Goal: Task Accomplishment & Management: Use online tool/utility

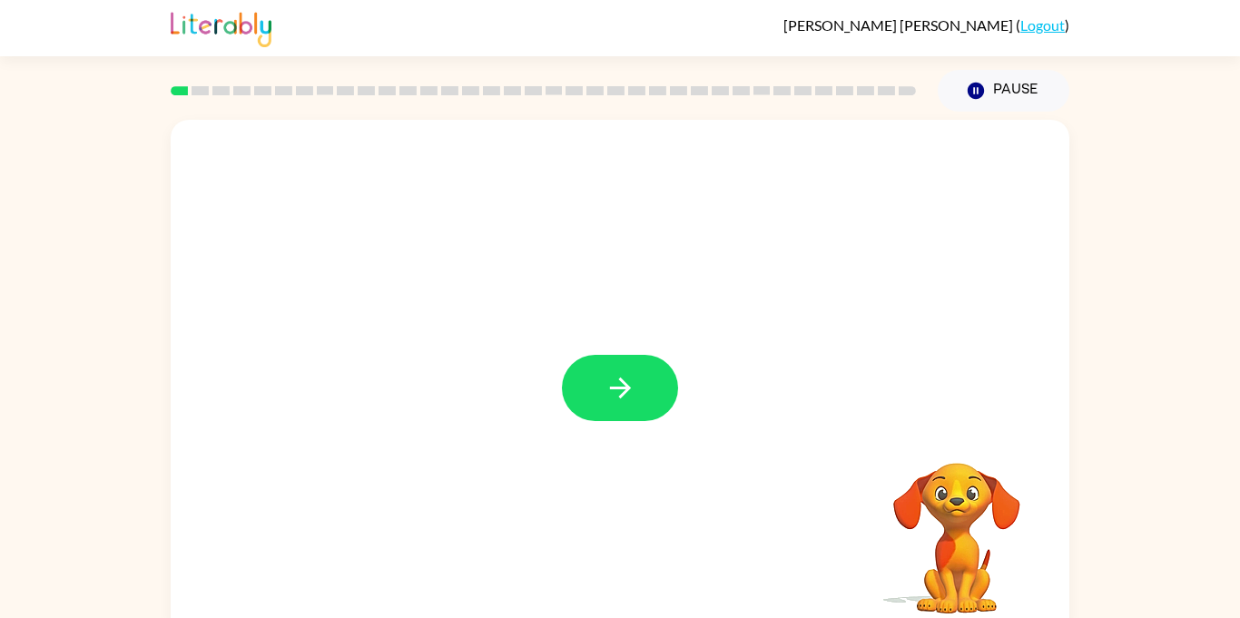
click at [578, 353] on div at bounding box center [620, 379] width 899 height 518
click at [582, 370] on button "button" at bounding box center [620, 388] width 116 height 66
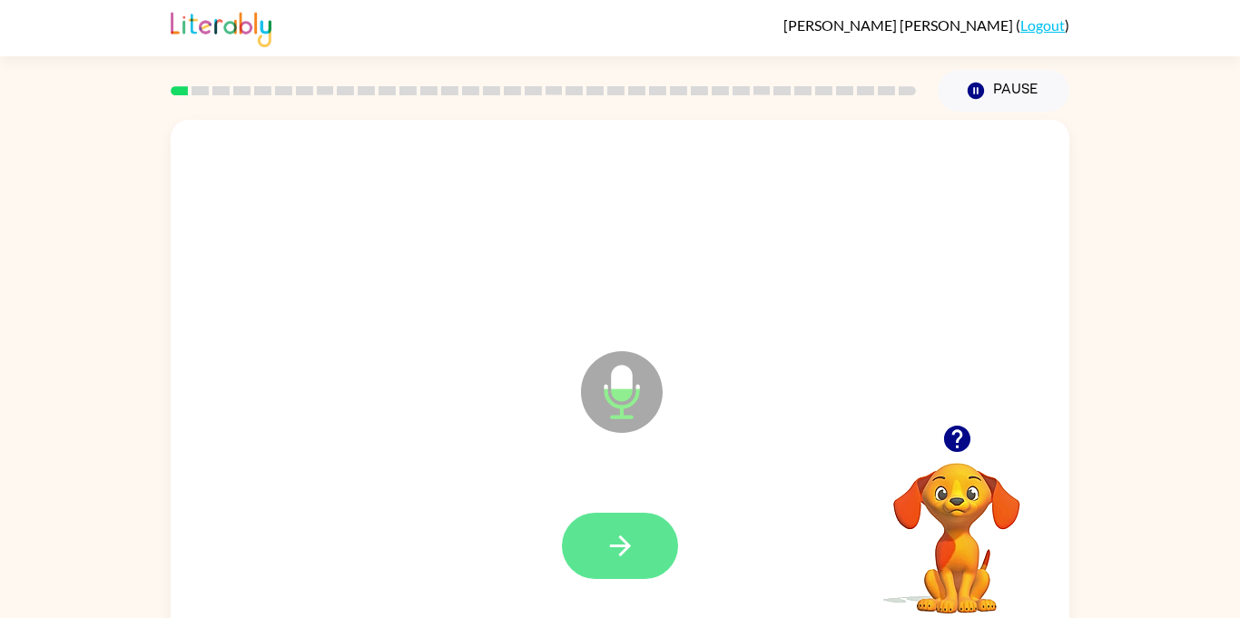
click at [616, 547] on icon "button" at bounding box center [619, 546] width 21 height 21
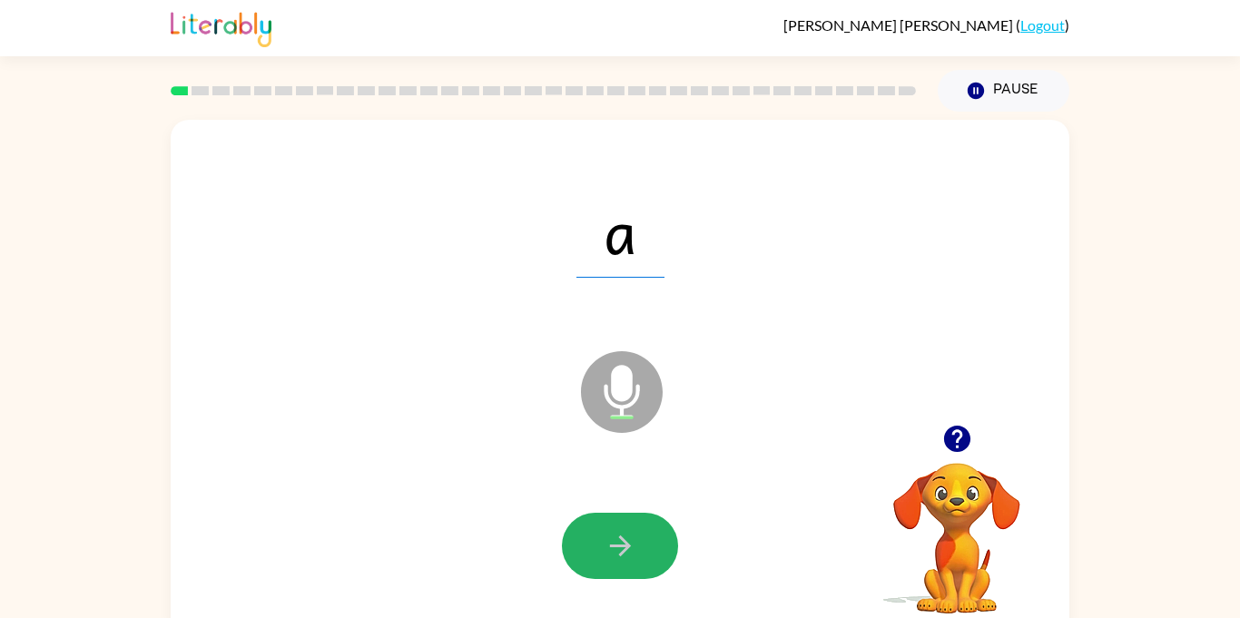
click at [616, 547] on icon "button" at bounding box center [619, 546] width 21 height 21
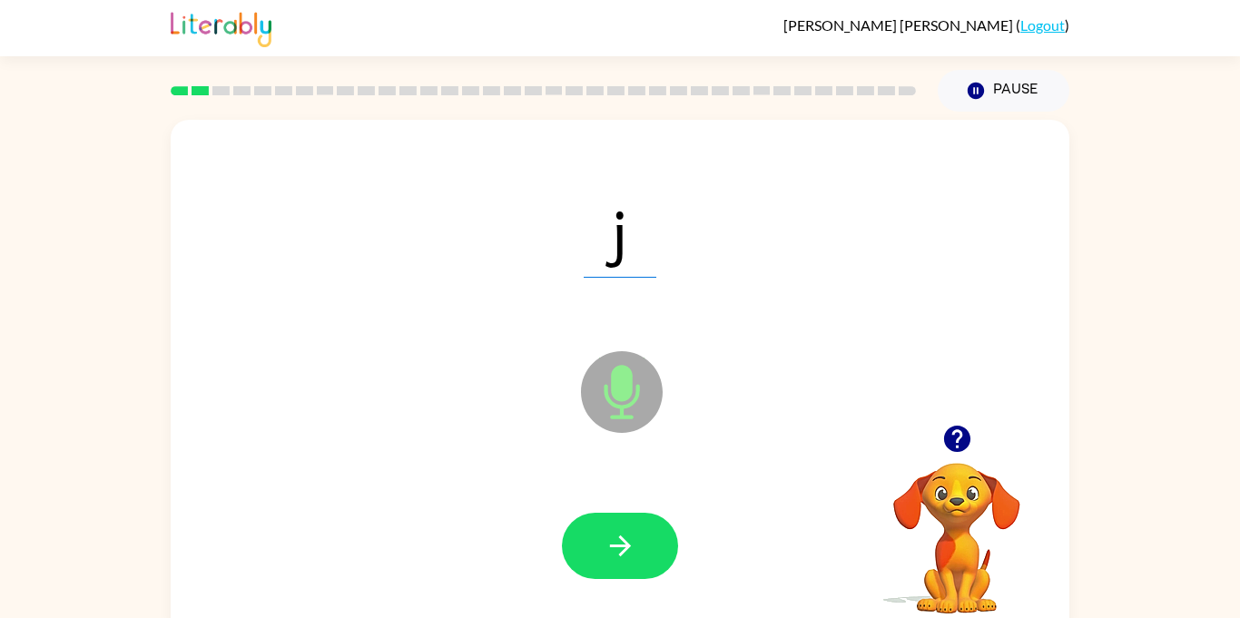
click at [616, 547] on icon "button" at bounding box center [619, 546] width 21 height 21
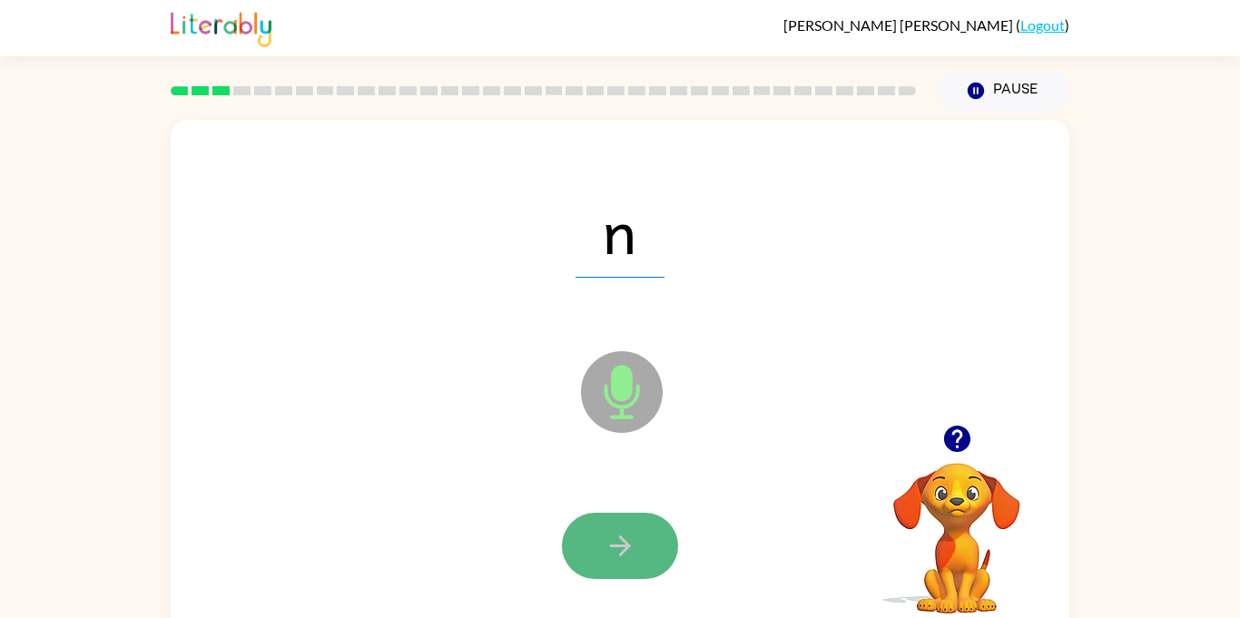
click at [621, 549] on icon "button" at bounding box center [621, 546] width 32 height 32
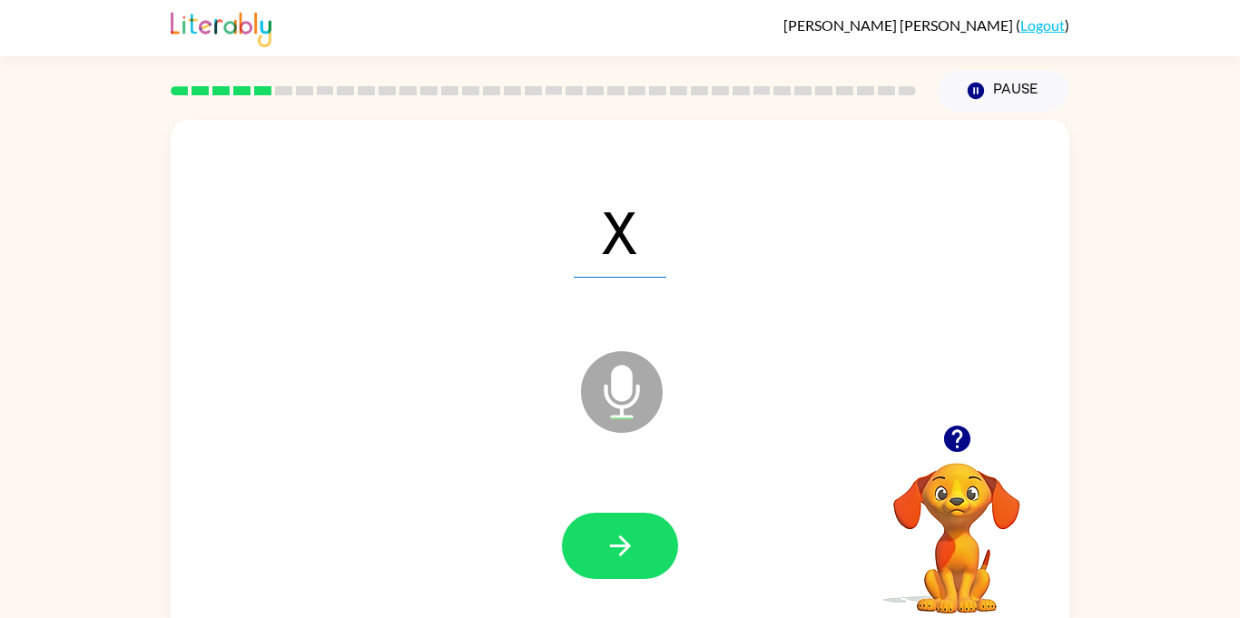
click at [621, 549] on icon "button" at bounding box center [621, 546] width 32 height 32
click at [624, 555] on icon "button" at bounding box center [621, 546] width 32 height 32
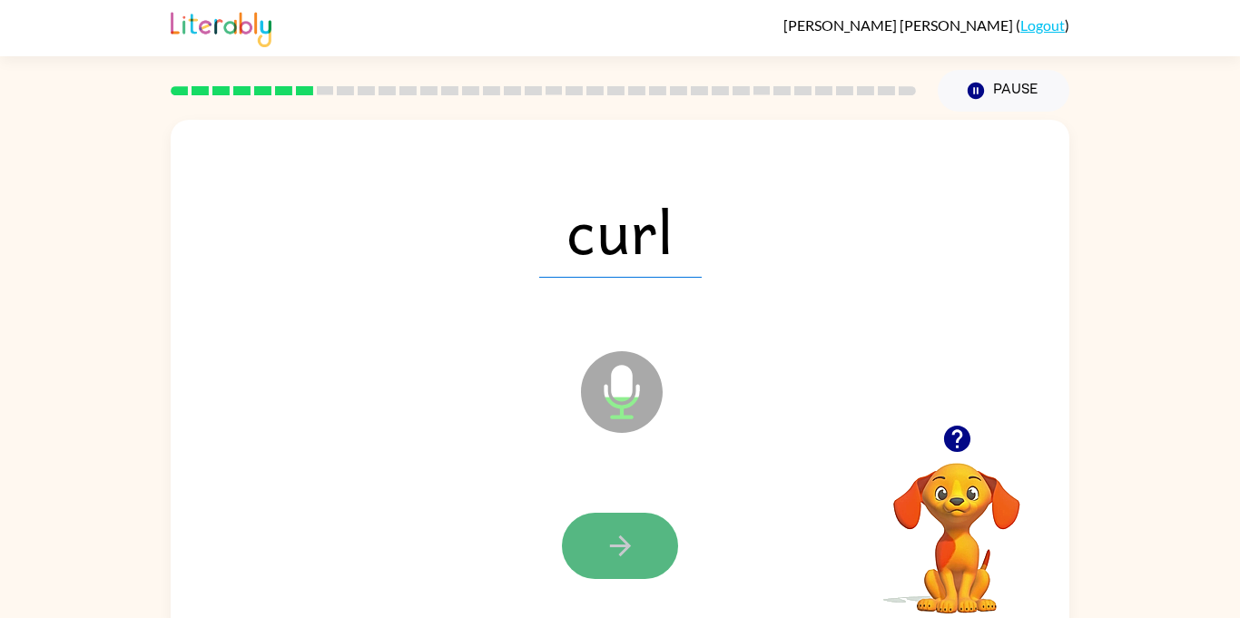
click at [605, 559] on icon "button" at bounding box center [621, 546] width 32 height 32
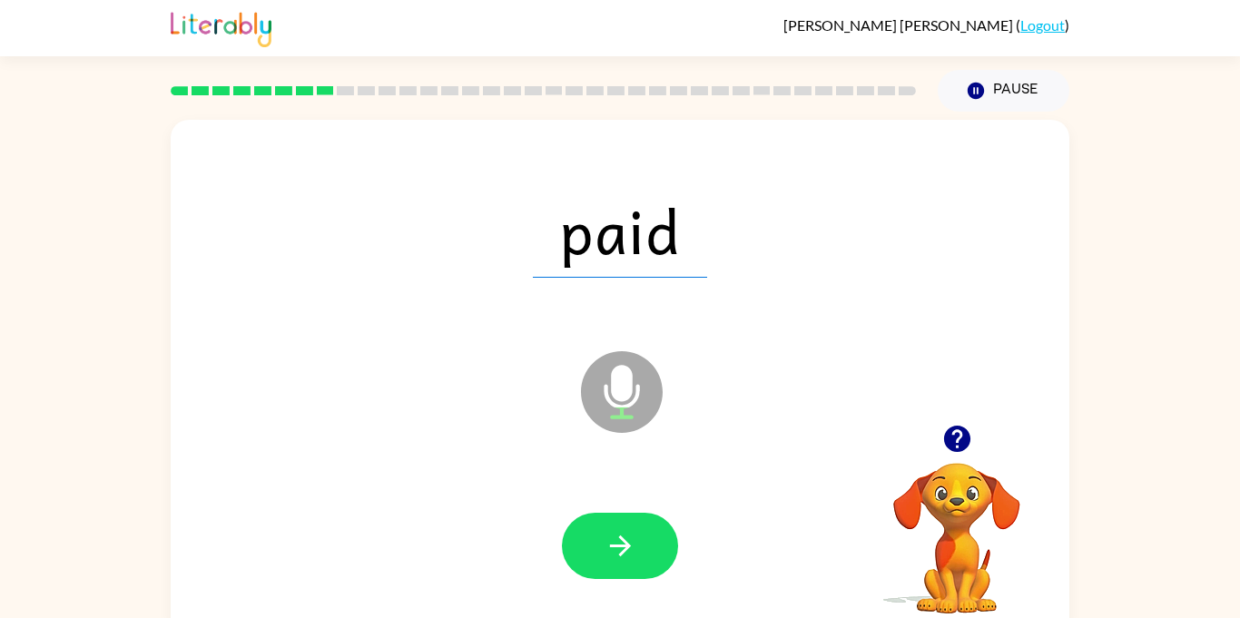
click at [605, 559] on icon "button" at bounding box center [621, 546] width 32 height 32
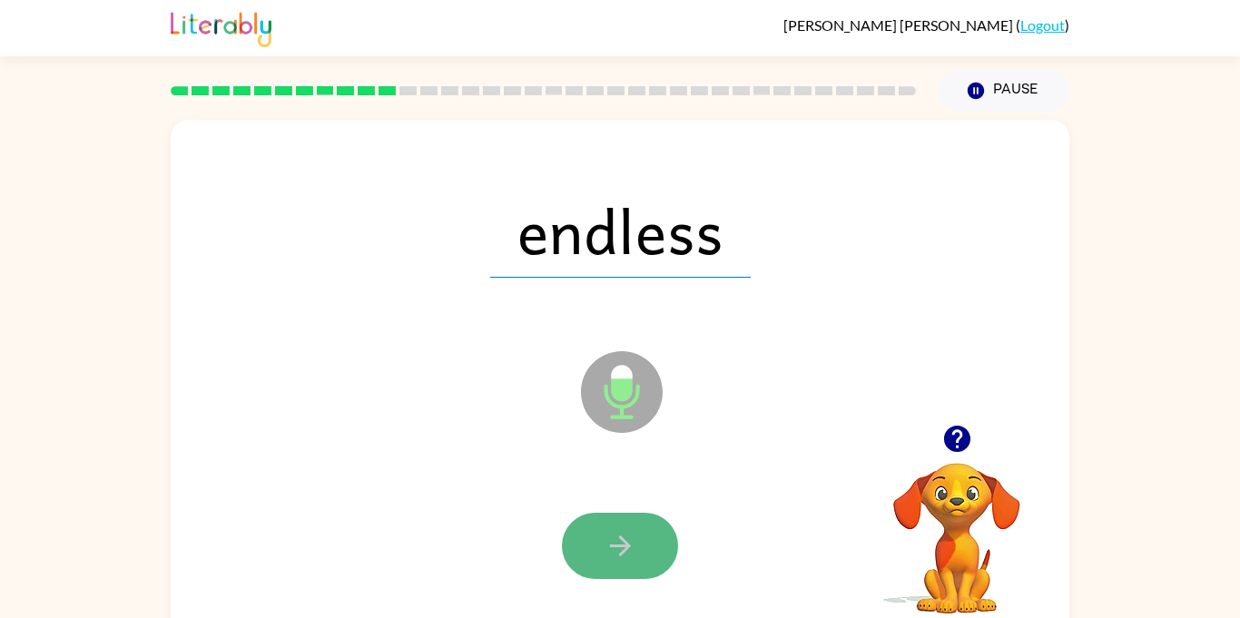
click at [606, 557] on icon "button" at bounding box center [621, 546] width 32 height 32
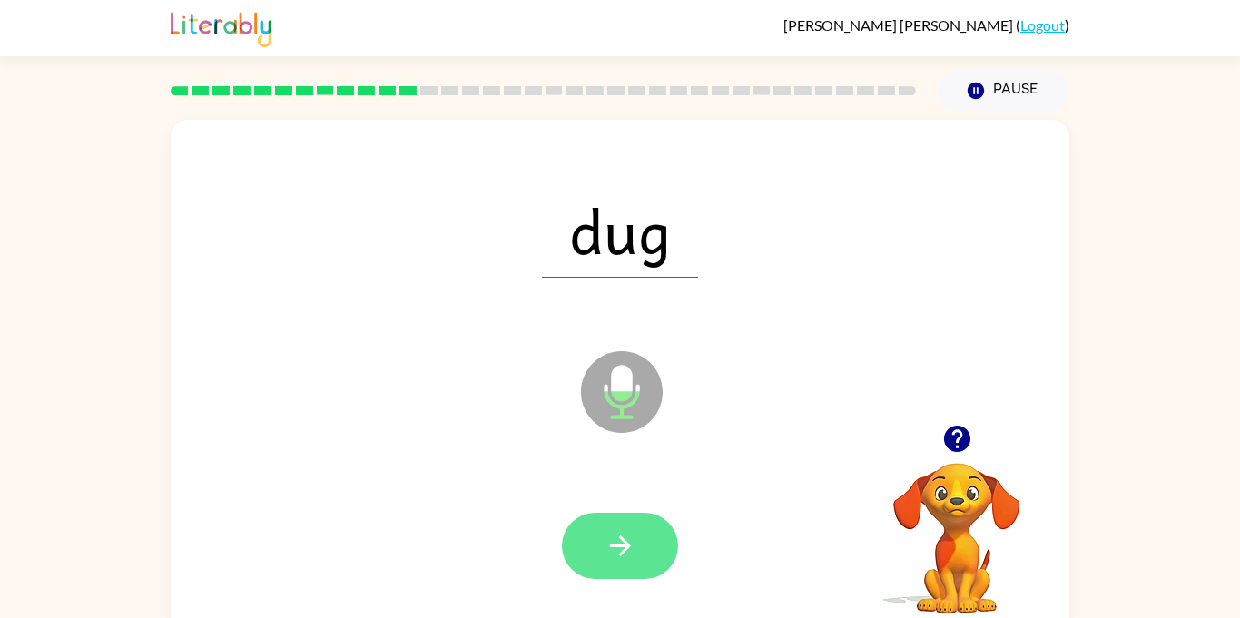
click at [608, 554] on icon "button" at bounding box center [621, 546] width 32 height 32
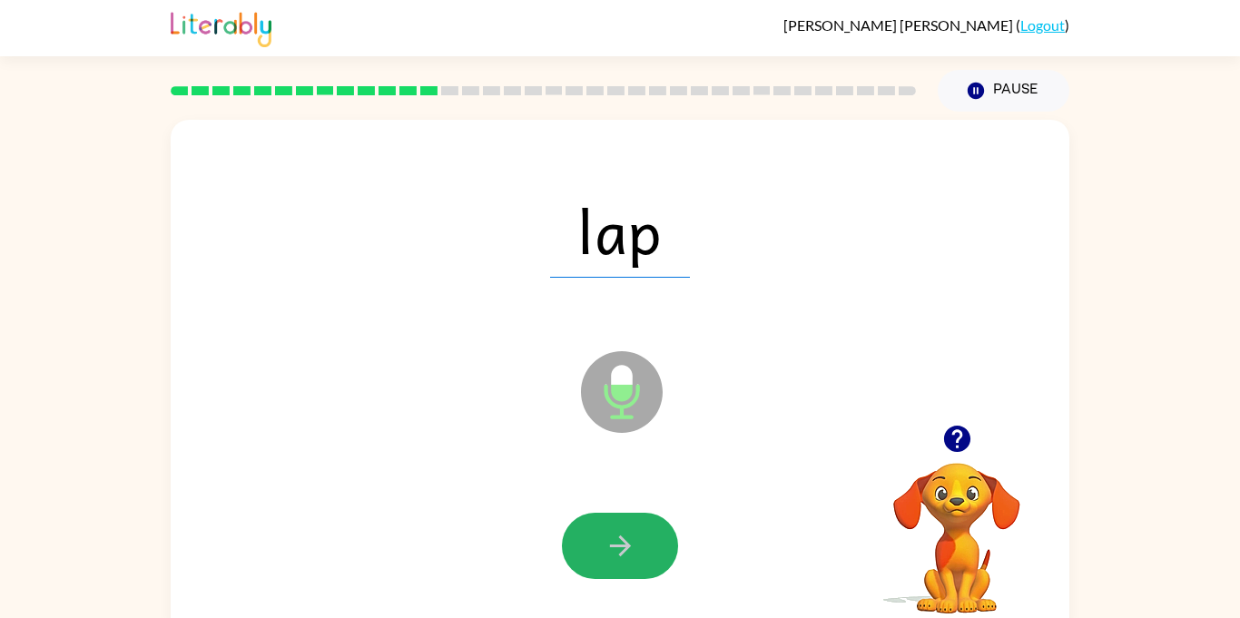
click at [608, 554] on icon "button" at bounding box center [621, 546] width 32 height 32
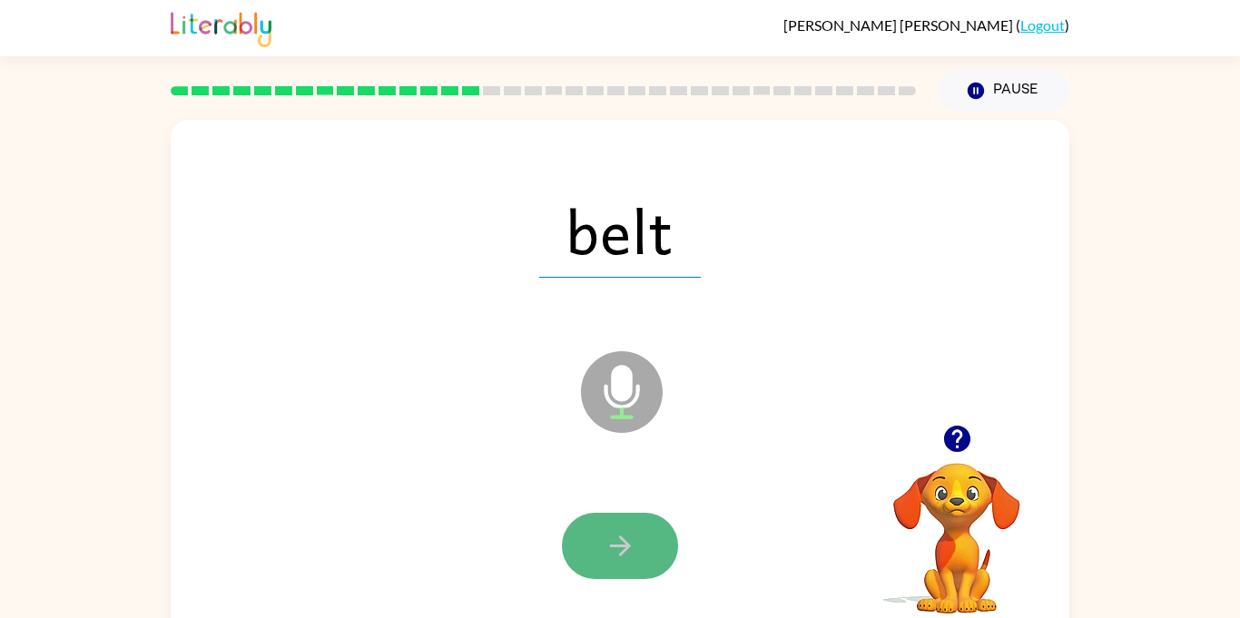
click at [609, 554] on icon "button" at bounding box center [621, 546] width 32 height 32
click at [613, 557] on icon "button" at bounding box center [621, 546] width 32 height 32
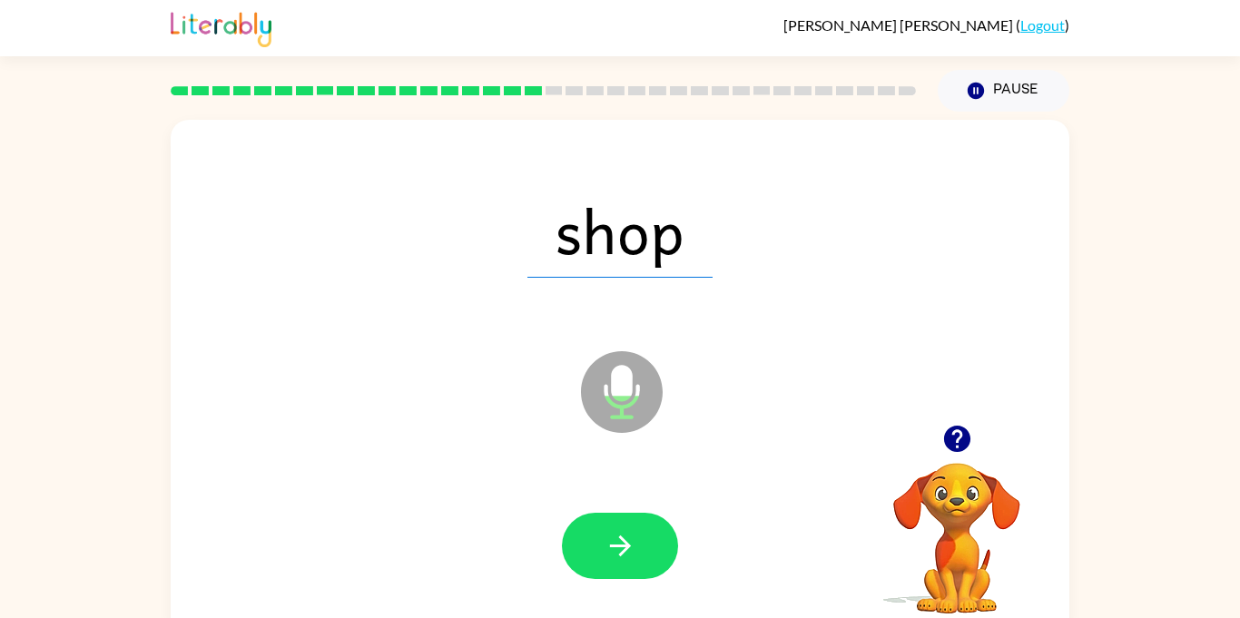
click at [613, 557] on icon "button" at bounding box center [621, 546] width 32 height 32
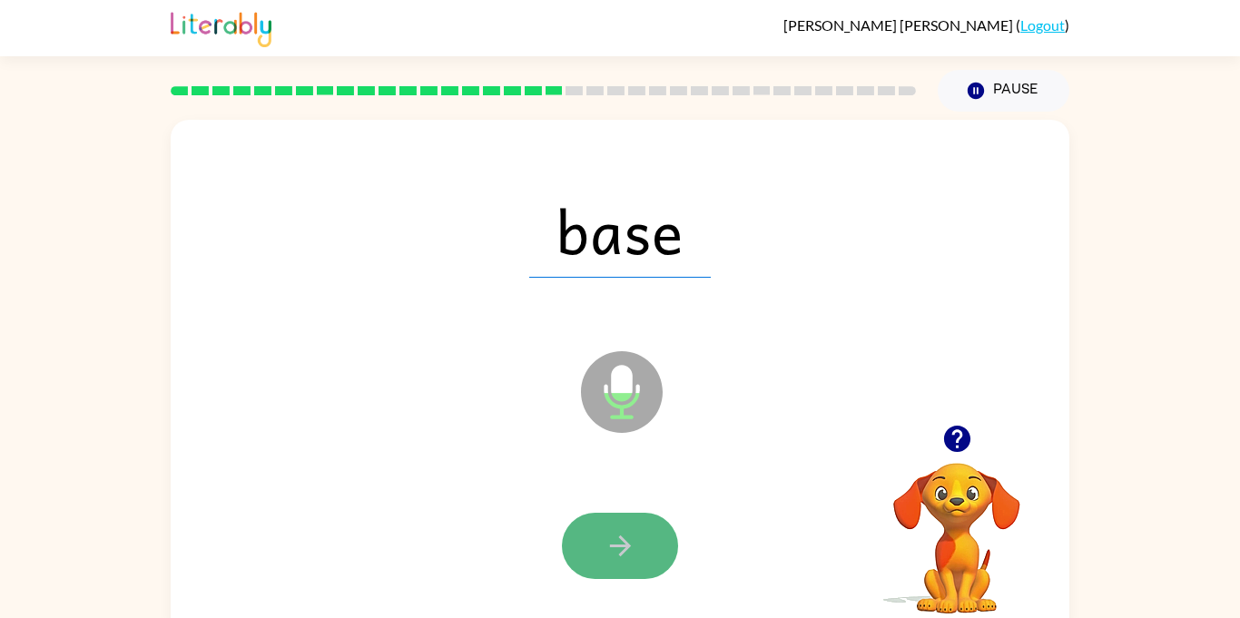
click at [632, 559] on icon "button" at bounding box center [621, 546] width 32 height 32
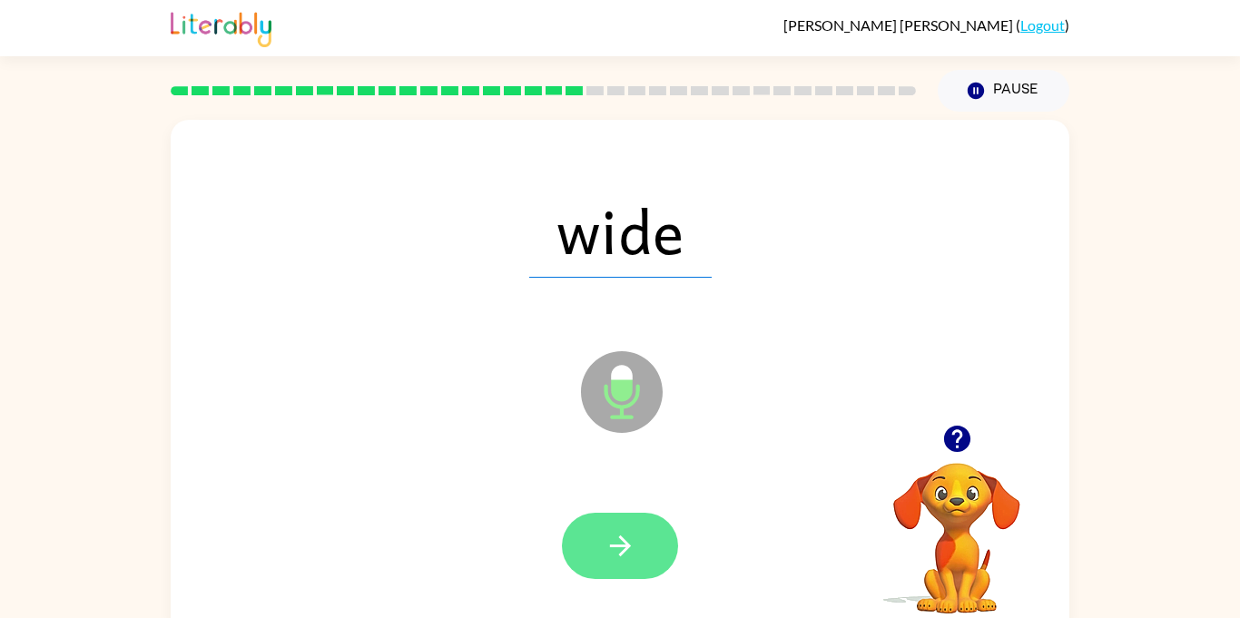
click at [633, 560] on icon "button" at bounding box center [621, 546] width 32 height 32
click at [637, 567] on button "button" at bounding box center [620, 546] width 116 height 66
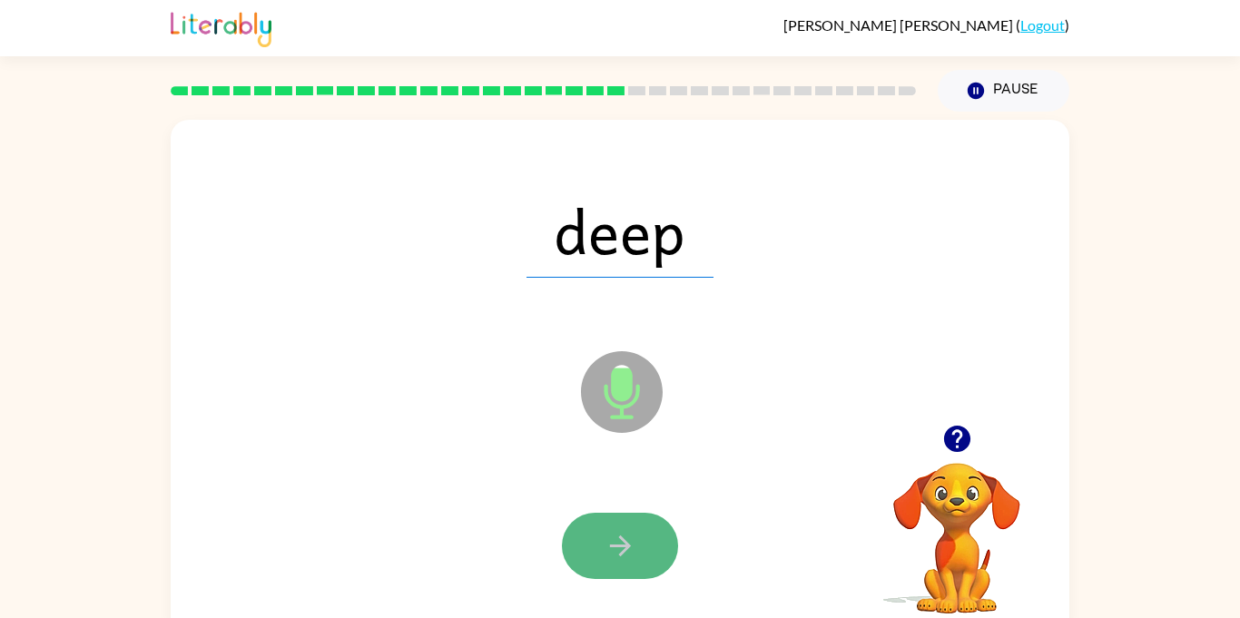
click at [631, 569] on button "button" at bounding box center [620, 546] width 116 height 66
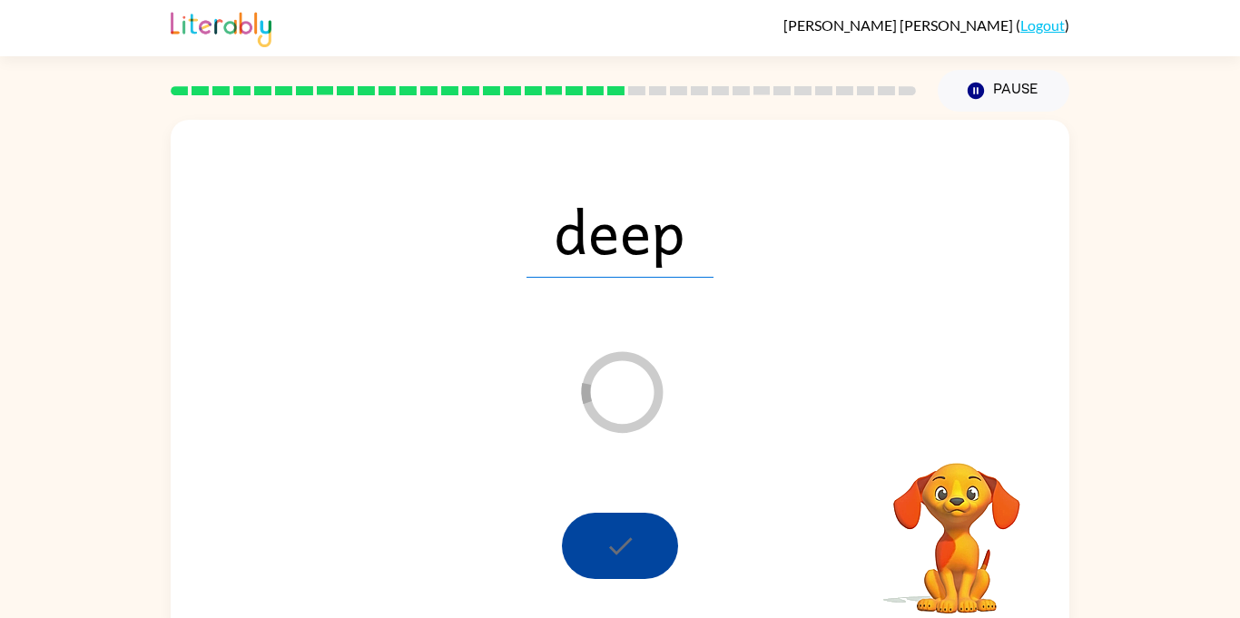
click at [631, 569] on div at bounding box center [620, 546] width 116 height 66
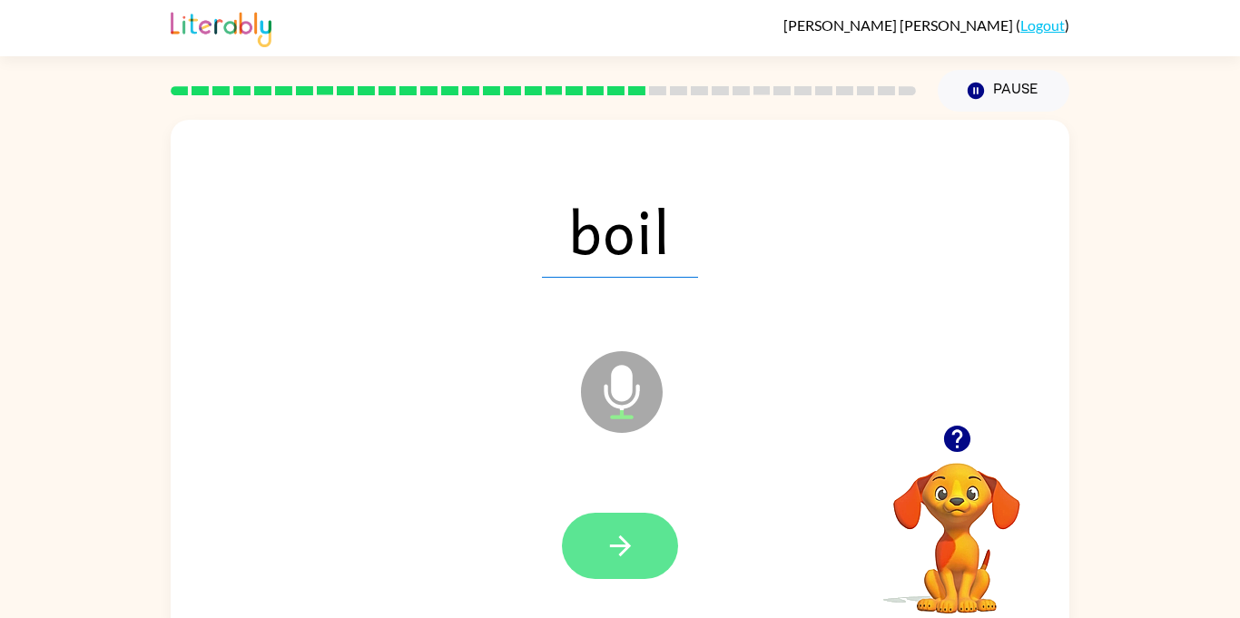
click at [621, 539] on icon "button" at bounding box center [619, 546] width 21 height 21
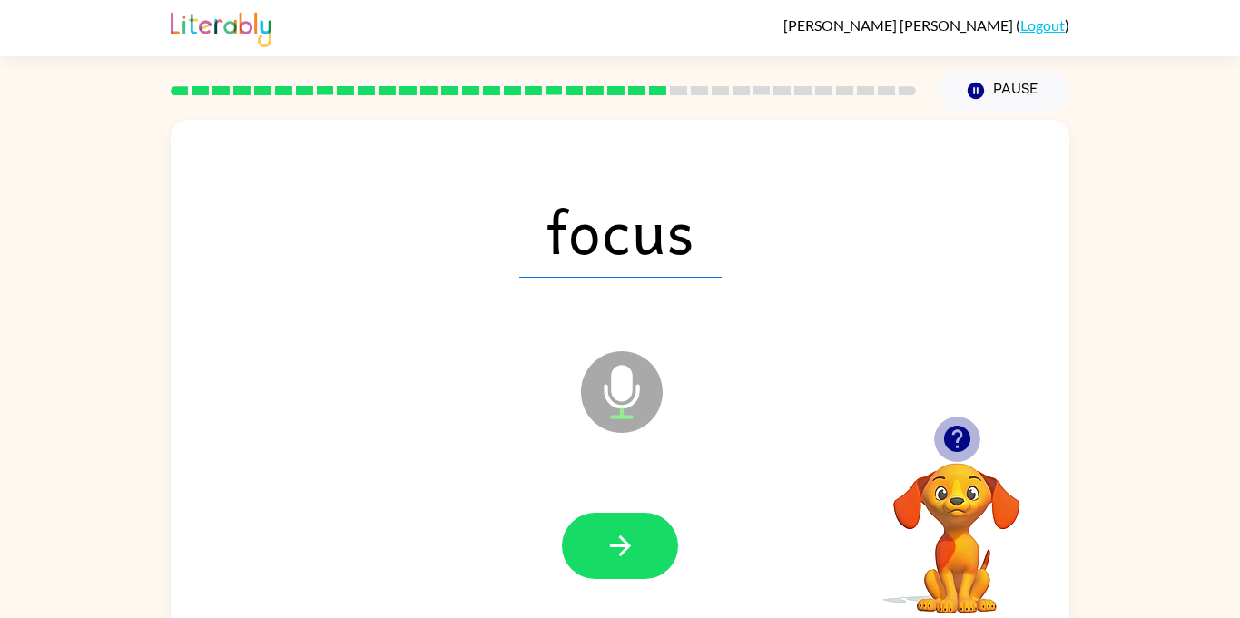
click at [954, 442] on icon "button" at bounding box center [956, 439] width 26 height 26
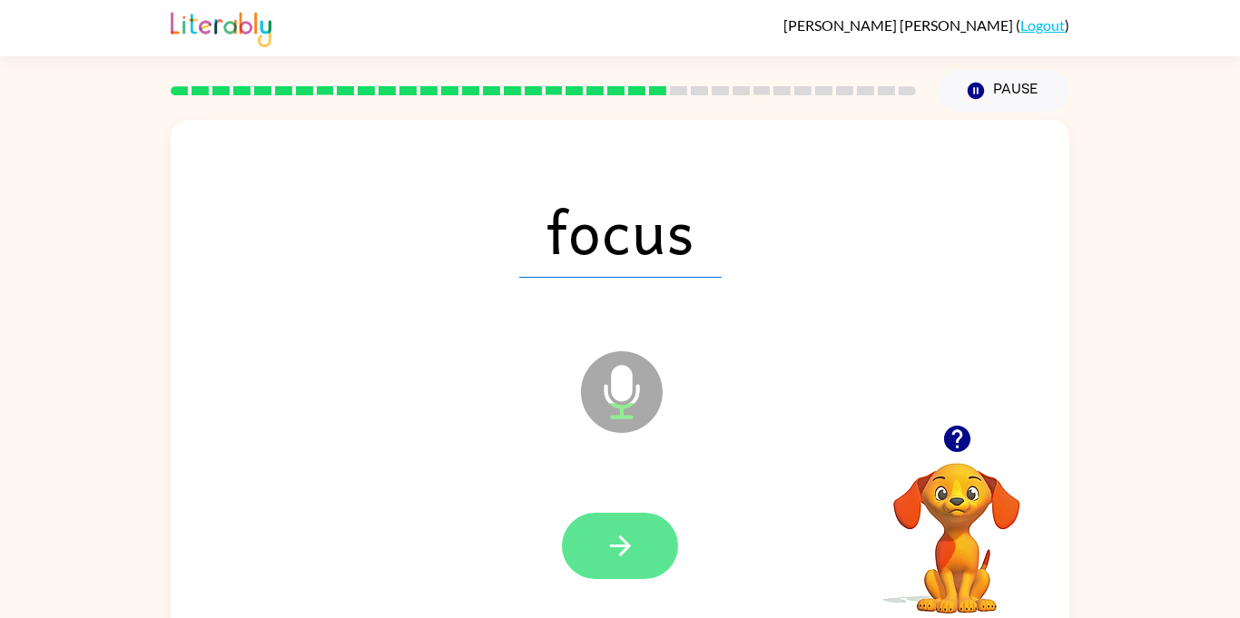
click at [619, 546] on icon "button" at bounding box center [619, 546] width 21 height 21
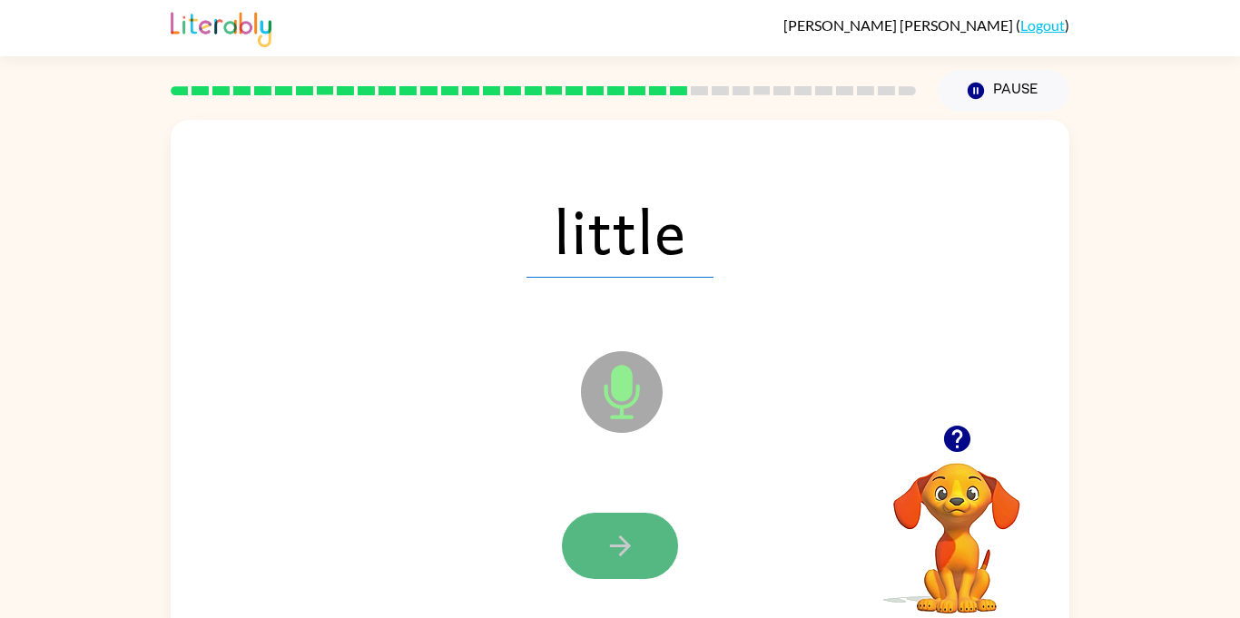
click at [620, 552] on icon "button" at bounding box center [619, 546] width 21 height 21
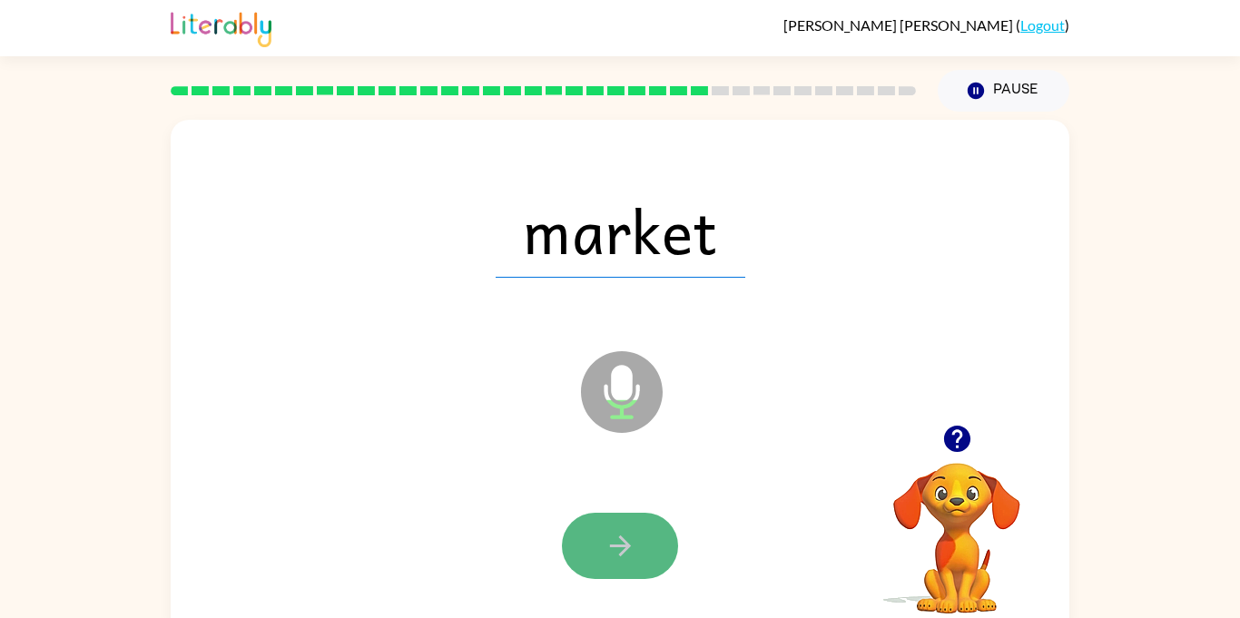
click at [624, 564] on button "button" at bounding box center [620, 546] width 116 height 66
click at [615, 563] on button "button" at bounding box center [620, 546] width 116 height 66
click at [624, 569] on button "button" at bounding box center [620, 546] width 116 height 66
click at [626, 548] on icon "button" at bounding box center [619, 546] width 21 height 21
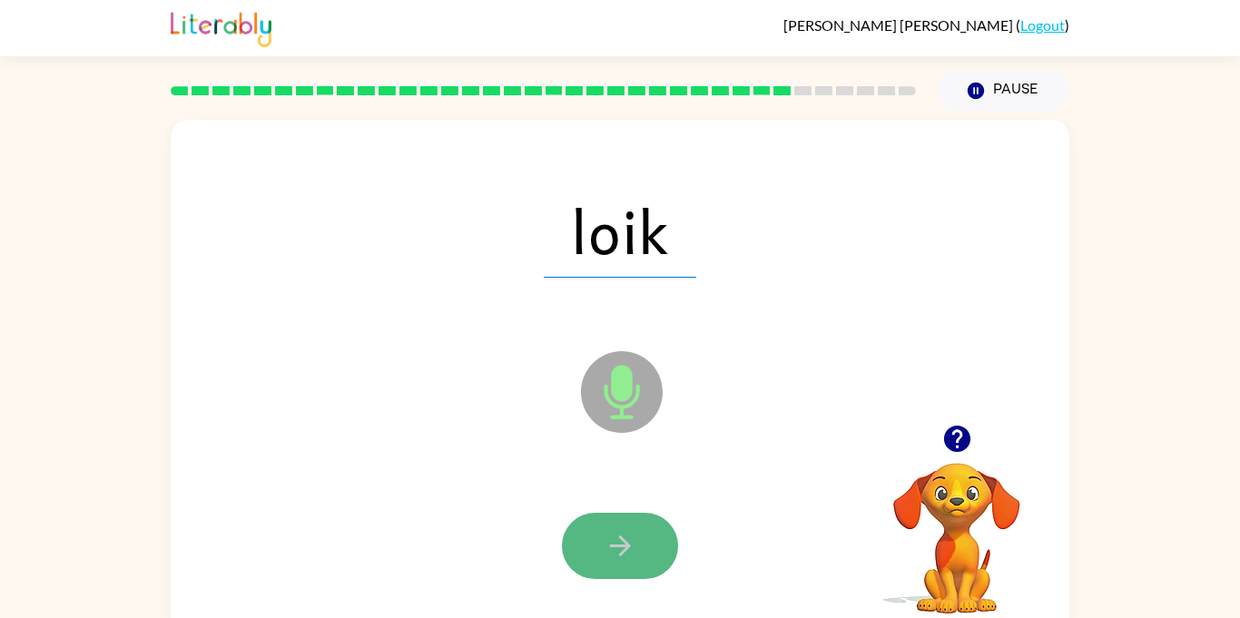
click at [633, 553] on icon "button" at bounding box center [621, 546] width 32 height 32
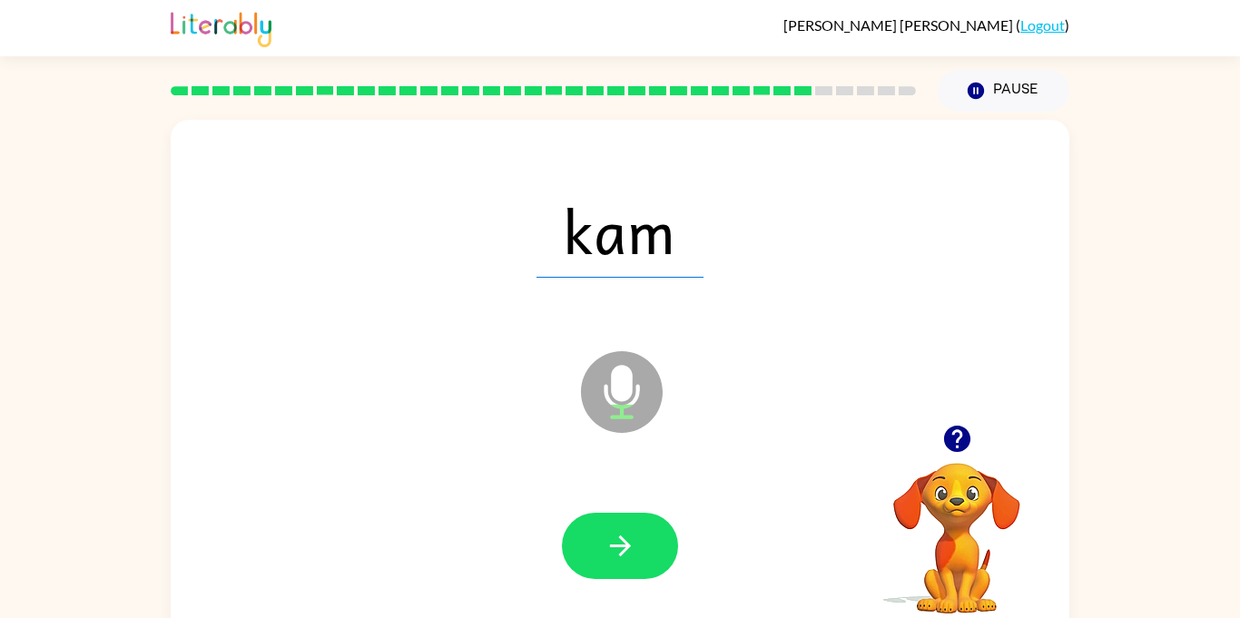
click at [633, 553] on icon "button" at bounding box center [621, 546] width 32 height 32
click at [605, 532] on icon "button" at bounding box center [621, 546] width 32 height 32
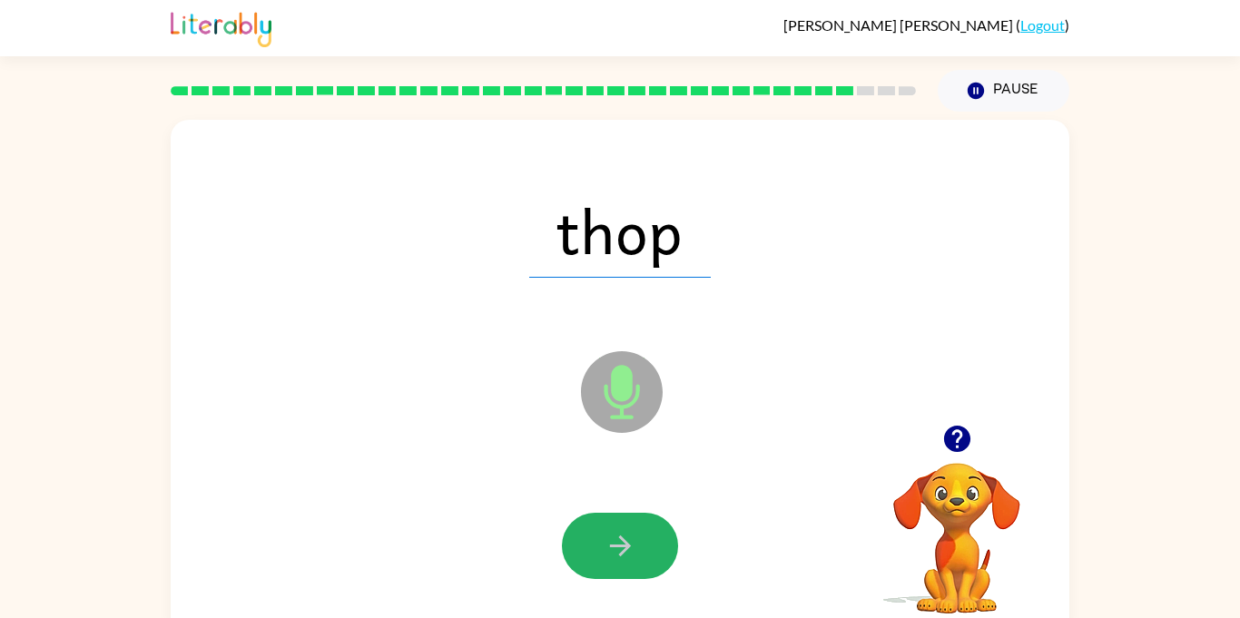
click at [605, 533] on icon "button" at bounding box center [621, 546] width 32 height 32
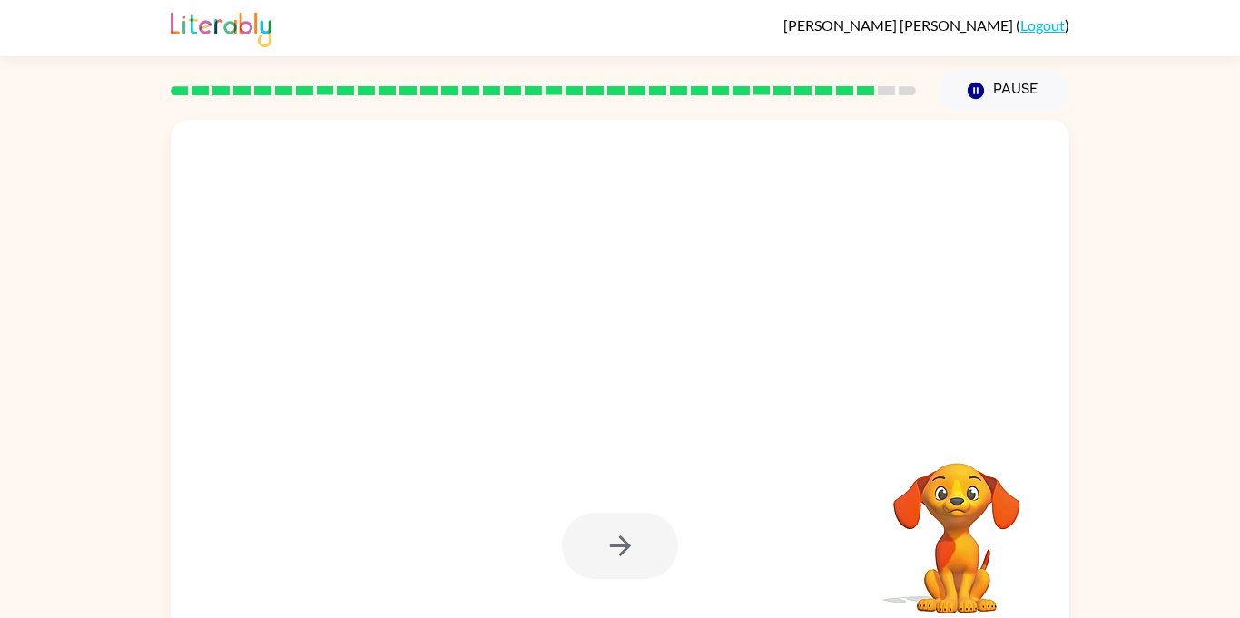
scroll to position [20, 0]
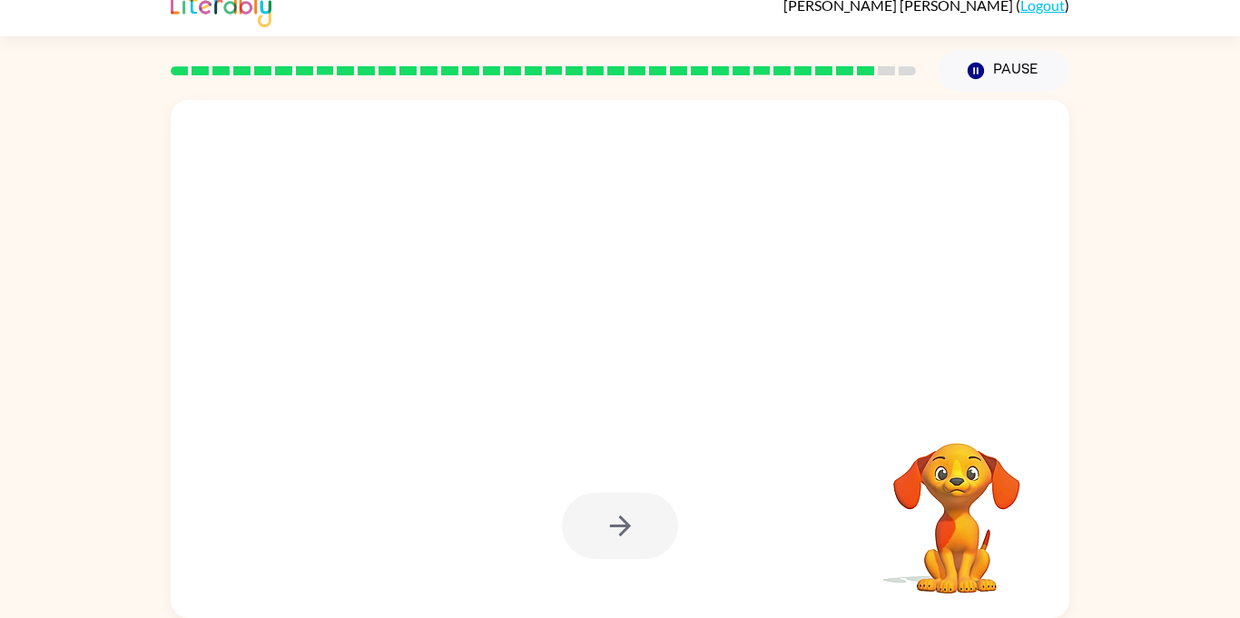
click at [603, 533] on div at bounding box center [620, 526] width 116 height 66
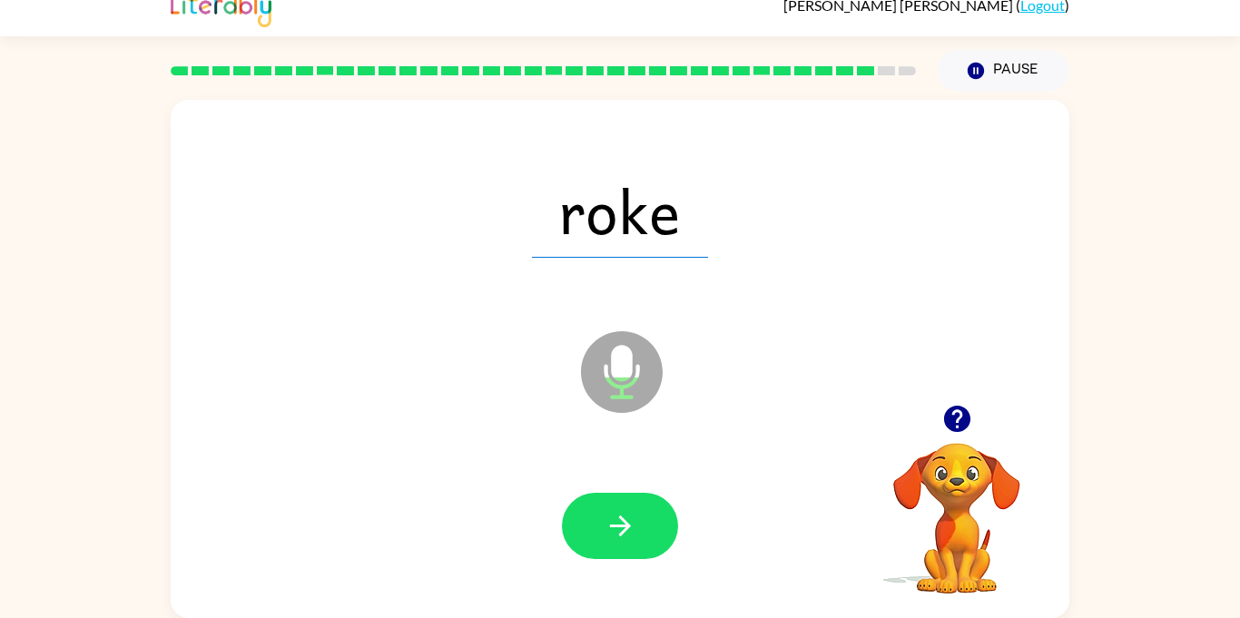
click at [605, 533] on icon "button" at bounding box center [621, 526] width 32 height 32
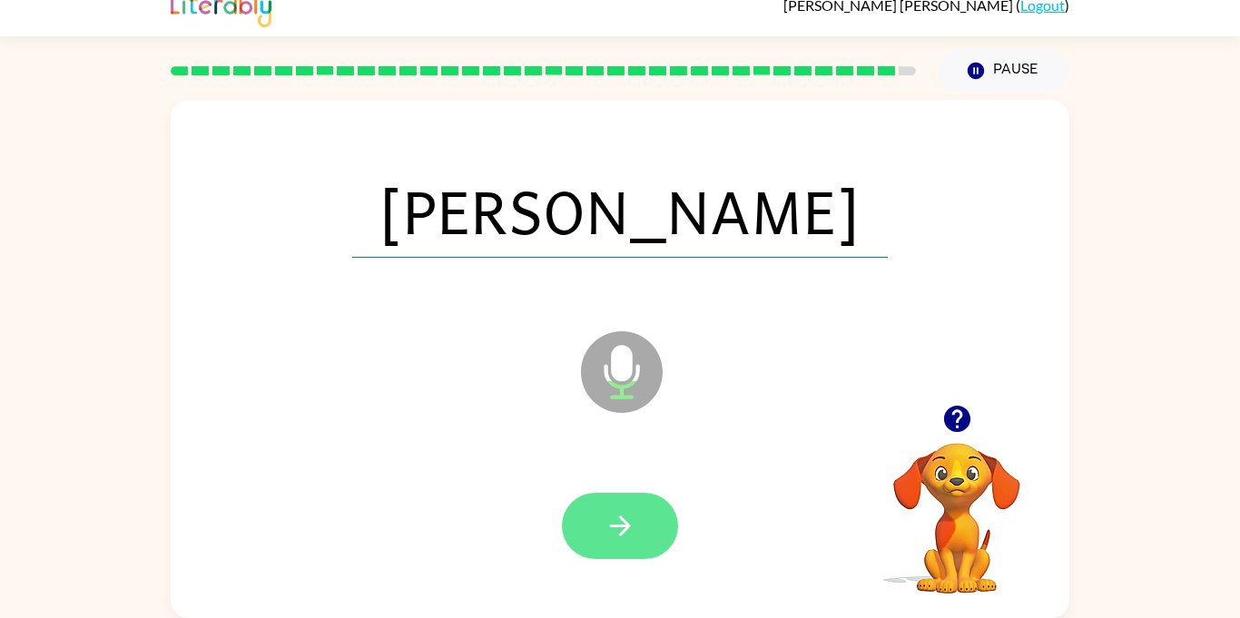
click at [605, 533] on icon "button" at bounding box center [621, 526] width 32 height 32
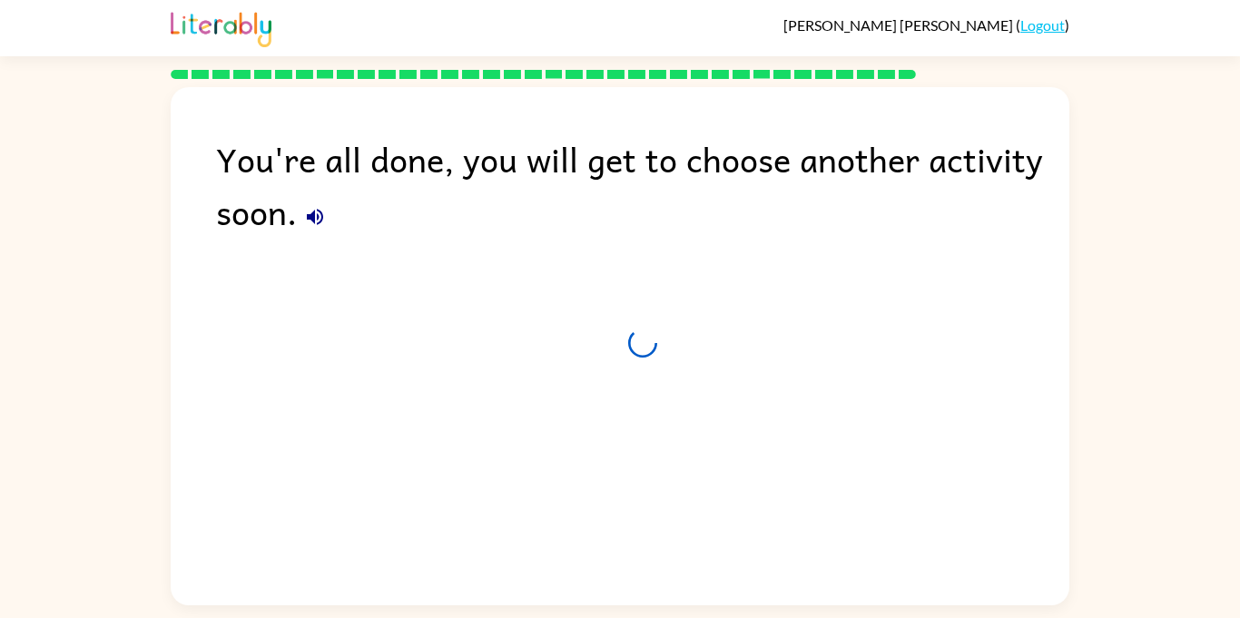
scroll to position [0, 0]
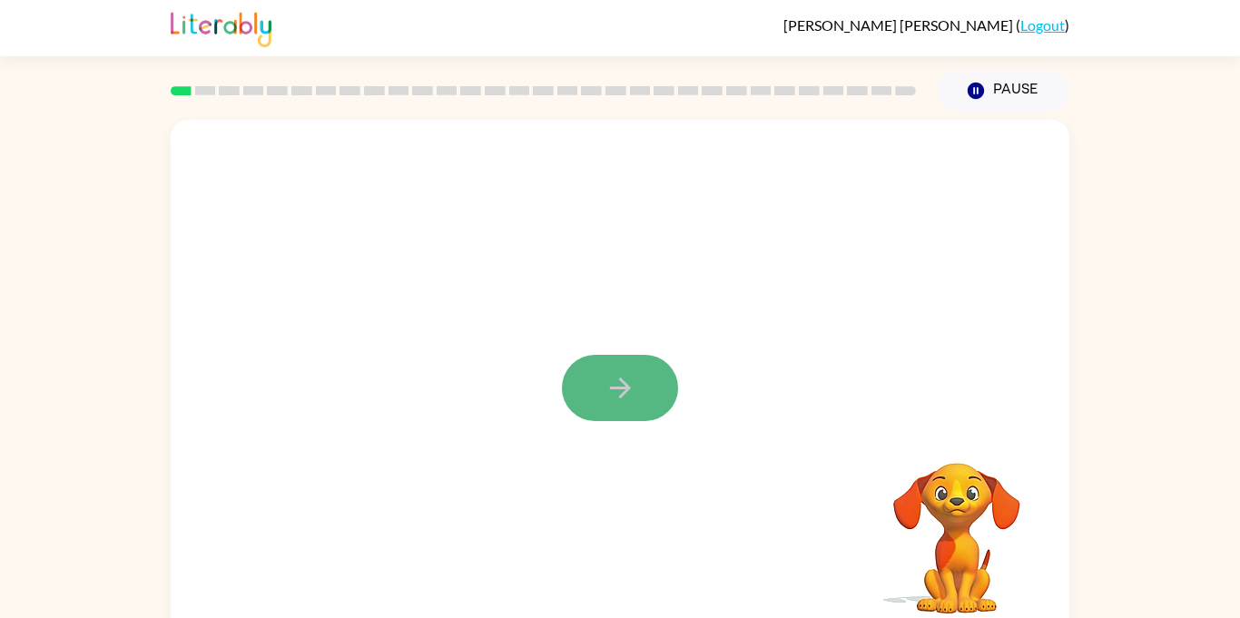
click at [610, 369] on button "button" at bounding box center [620, 388] width 116 height 66
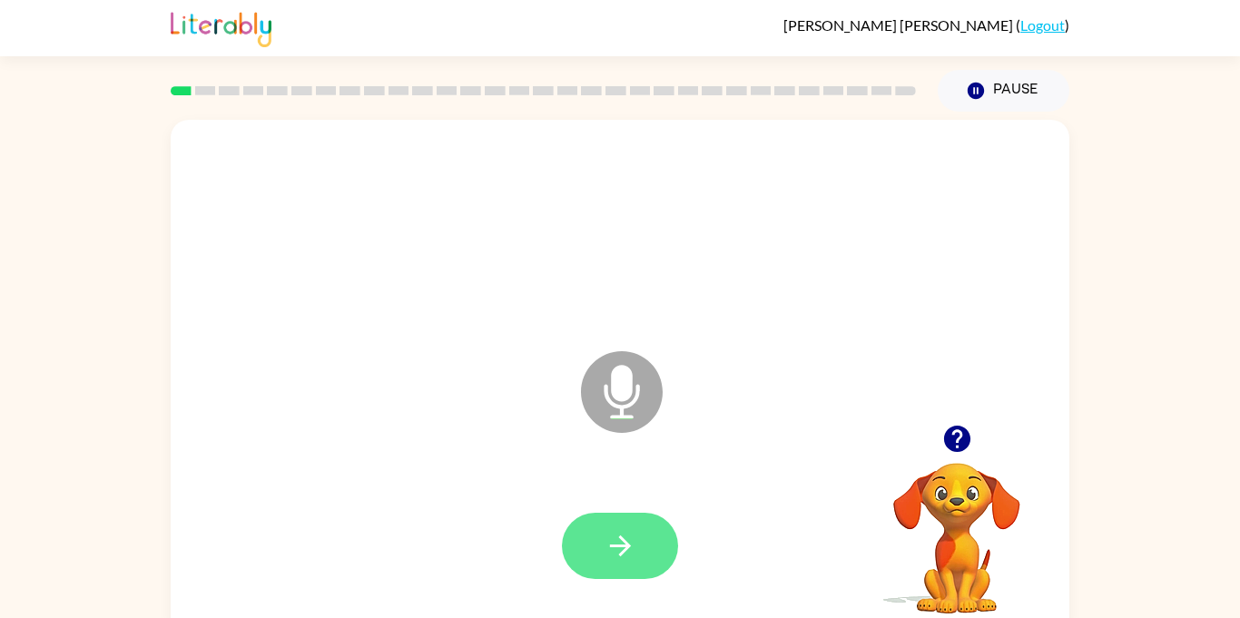
click at [596, 544] on button "button" at bounding box center [620, 546] width 116 height 66
click at [652, 551] on button "button" at bounding box center [620, 546] width 116 height 66
click at [647, 555] on button "button" at bounding box center [620, 546] width 116 height 66
click at [645, 520] on button "button" at bounding box center [620, 546] width 116 height 66
click at [646, 526] on button "button" at bounding box center [620, 546] width 116 height 66
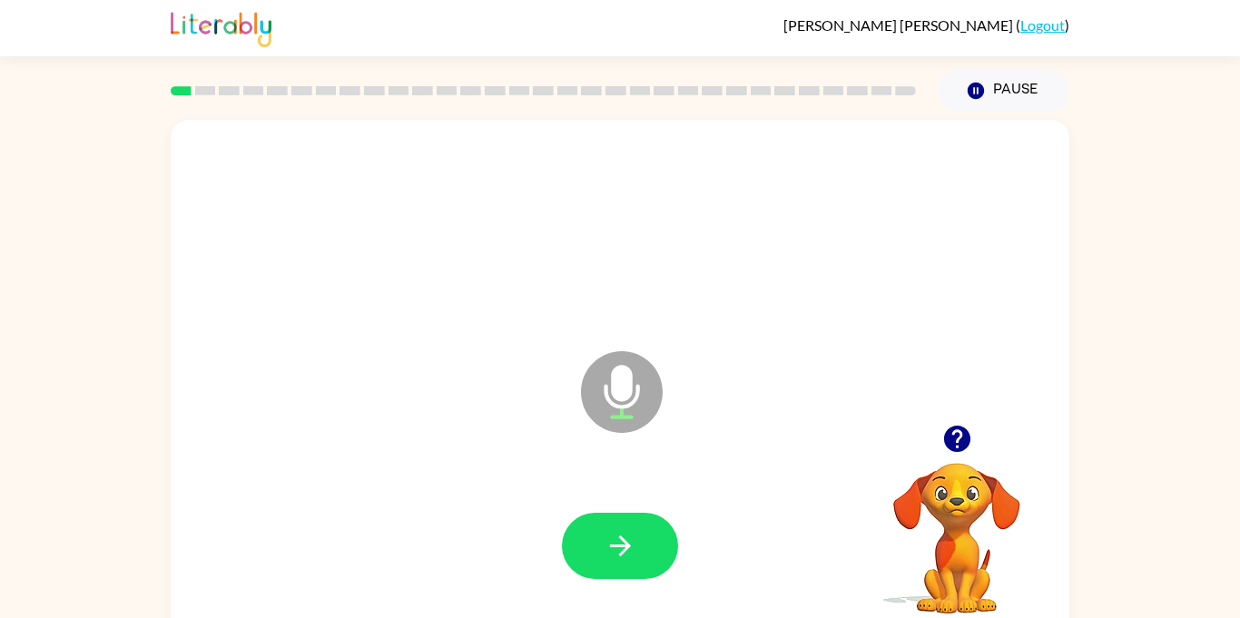
click at [646, 526] on button "button" at bounding box center [620, 546] width 116 height 66
click at [655, 535] on button "button" at bounding box center [620, 546] width 116 height 66
click at [640, 537] on button "button" at bounding box center [620, 546] width 116 height 66
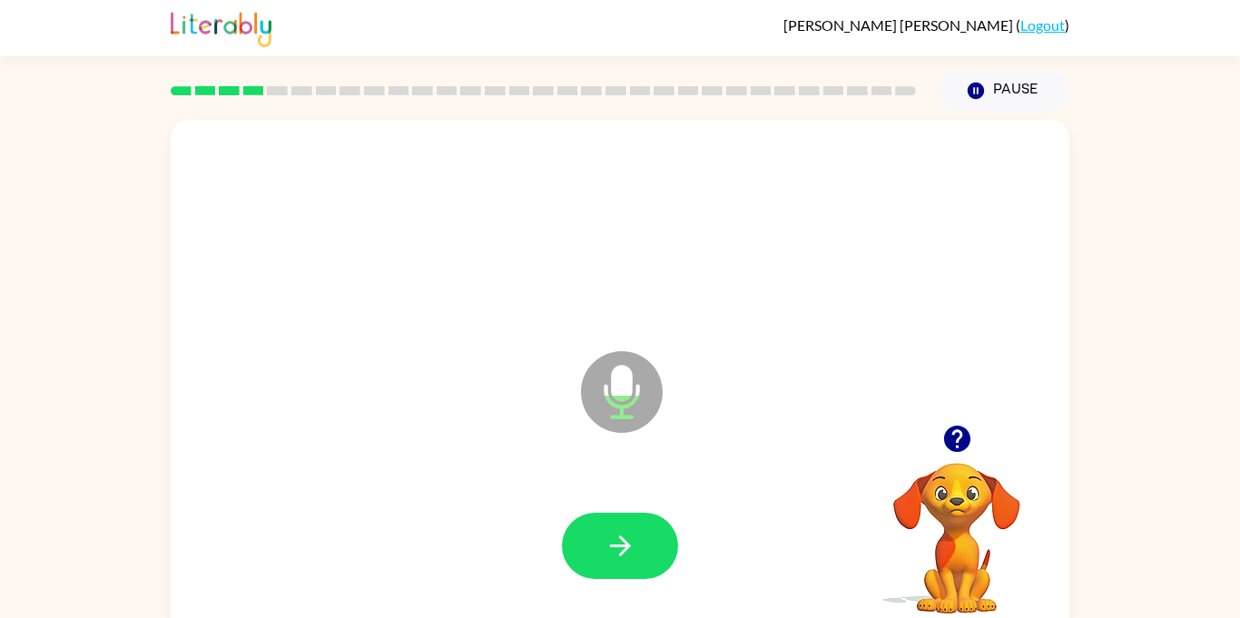
click at [640, 537] on button "button" at bounding box center [620, 546] width 116 height 66
click at [621, 531] on icon "button" at bounding box center [621, 546] width 32 height 32
click at [626, 534] on icon "button" at bounding box center [621, 546] width 32 height 32
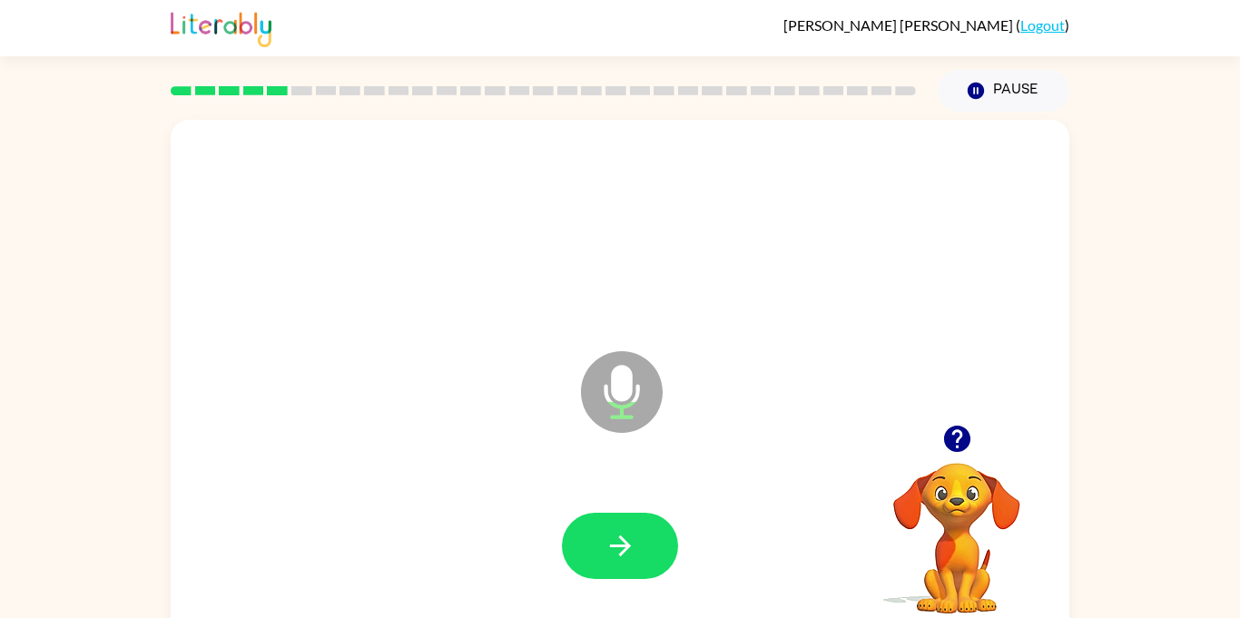
click at [626, 534] on icon "button" at bounding box center [621, 546] width 32 height 32
click at [627, 533] on icon "button" at bounding box center [621, 546] width 32 height 32
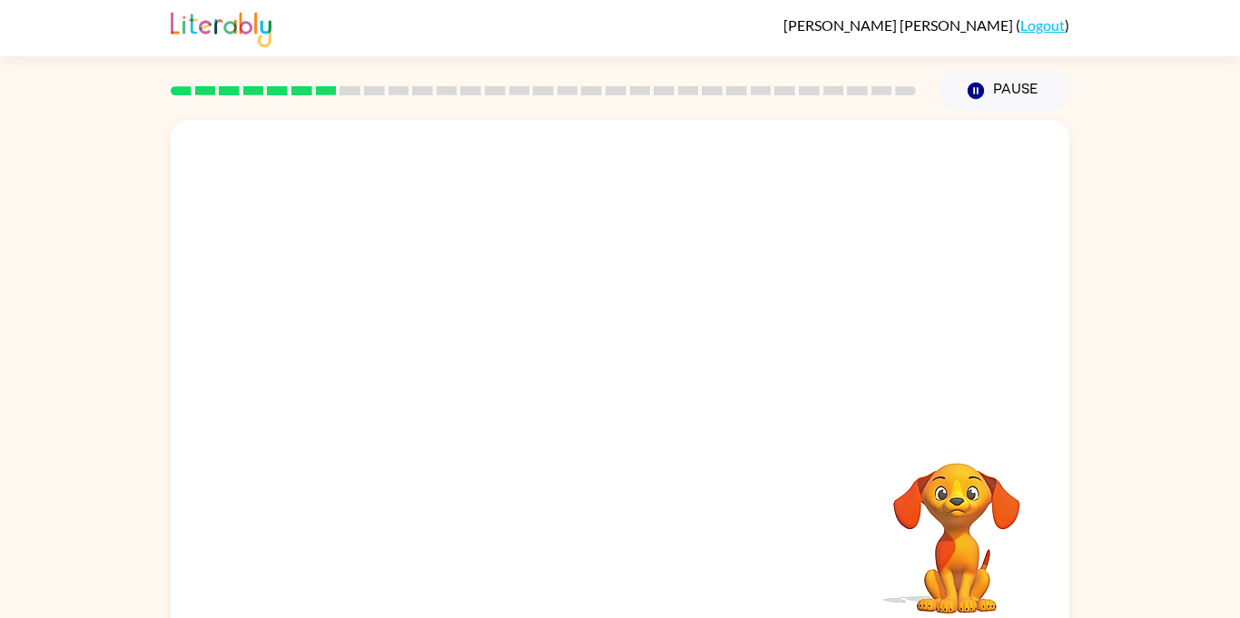
click at [960, 524] on video "Your browser must support playing .mp4 files to use Literably. Please try using…" at bounding box center [957, 526] width 182 height 182
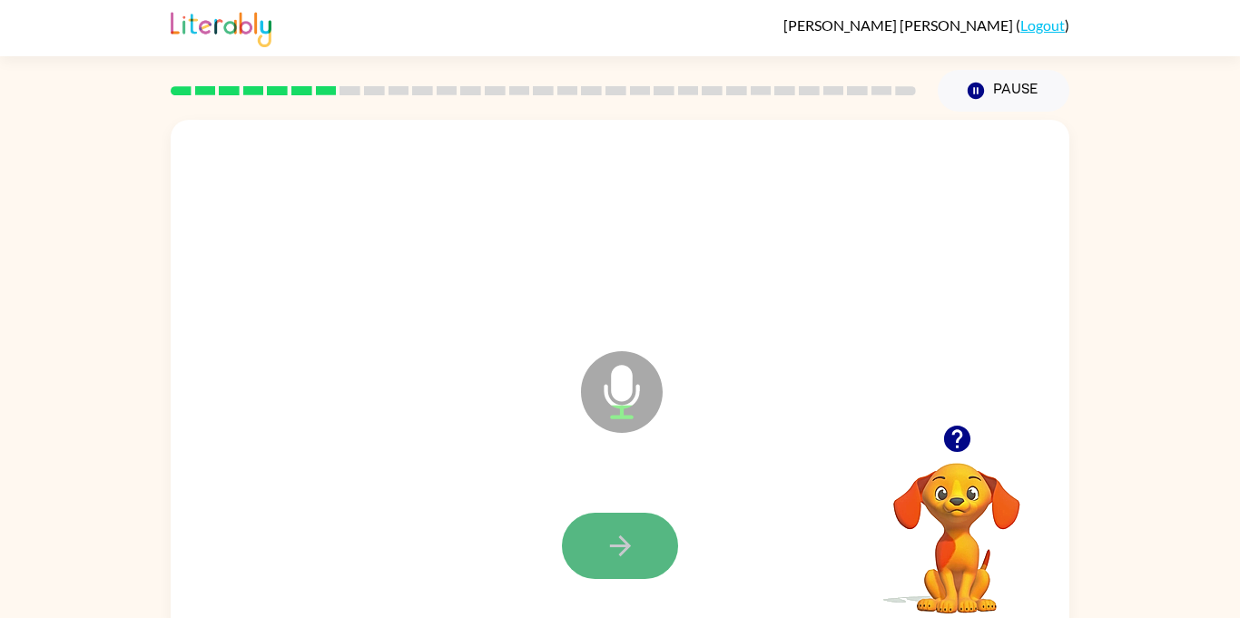
click at [637, 545] on button "button" at bounding box center [620, 546] width 116 height 66
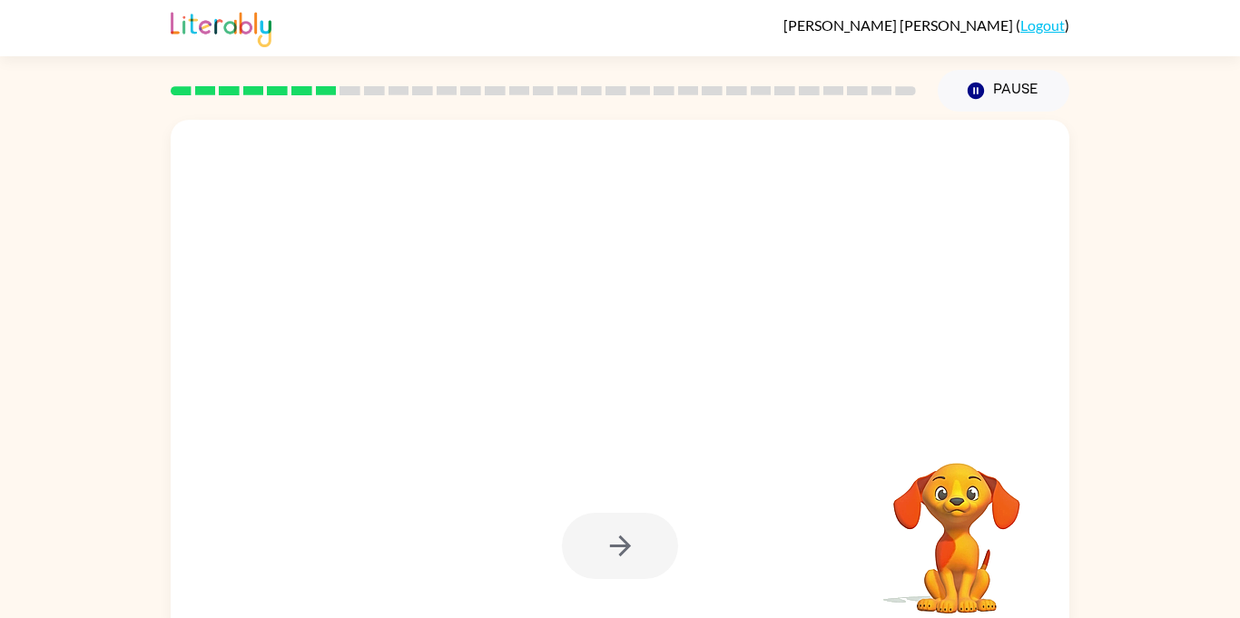
click at [637, 545] on div at bounding box center [620, 546] width 116 height 66
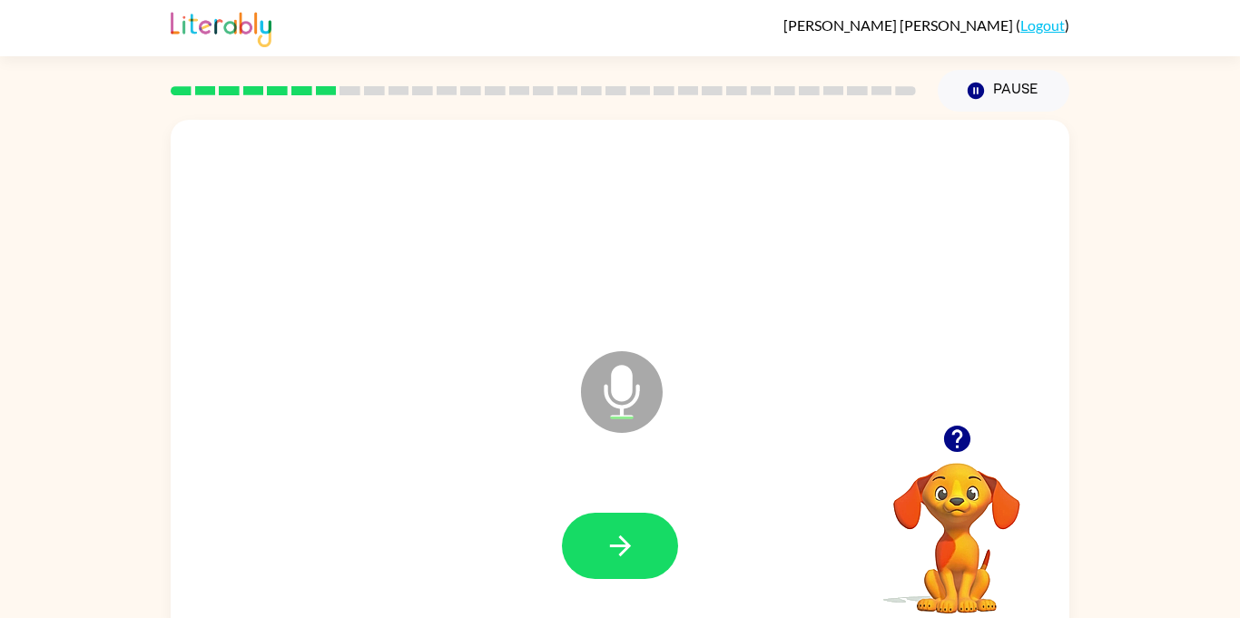
click at [637, 545] on button "button" at bounding box center [620, 546] width 116 height 66
click at [640, 548] on button "button" at bounding box center [620, 546] width 116 height 66
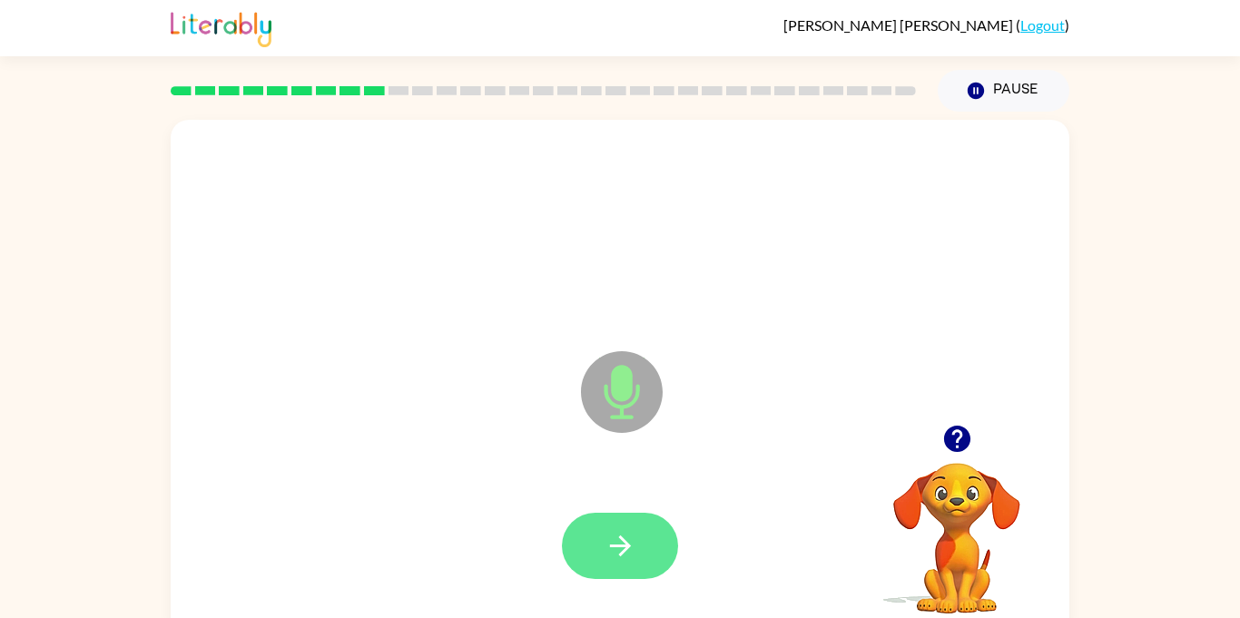
click at [642, 551] on button "button" at bounding box center [620, 546] width 116 height 66
click at [642, 550] on button "button" at bounding box center [620, 546] width 116 height 66
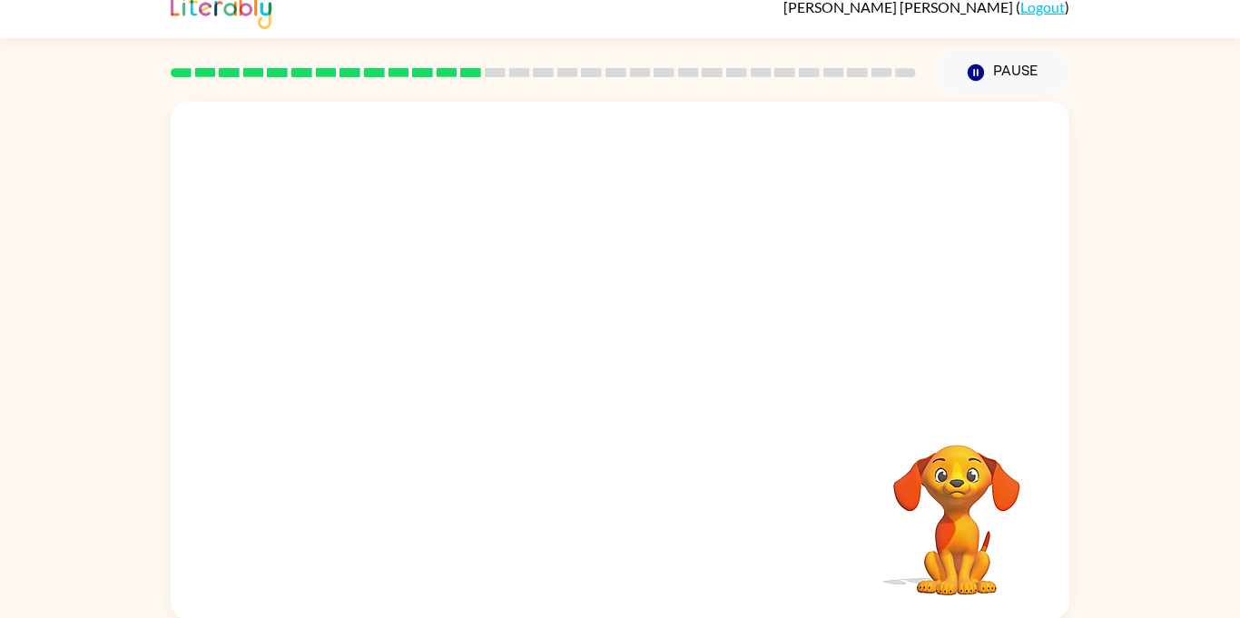
scroll to position [20, 0]
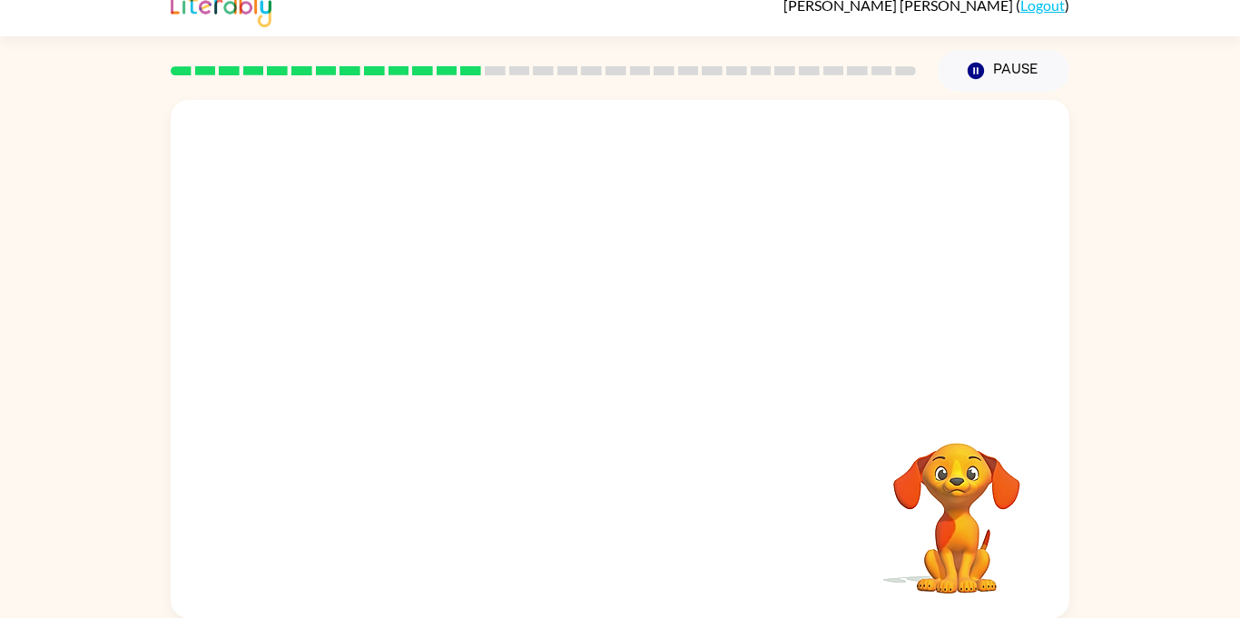
click at [613, 414] on div "Your browser must support playing .mp4 files to use Literably. Please try using…" at bounding box center [620, 359] width 899 height 518
click at [610, 409] on div "Your browser must support playing .mp4 files to use Literably. Please try using…" at bounding box center [620, 359] width 899 height 518
click at [610, 409] on div at bounding box center [620, 359] width 899 height 518
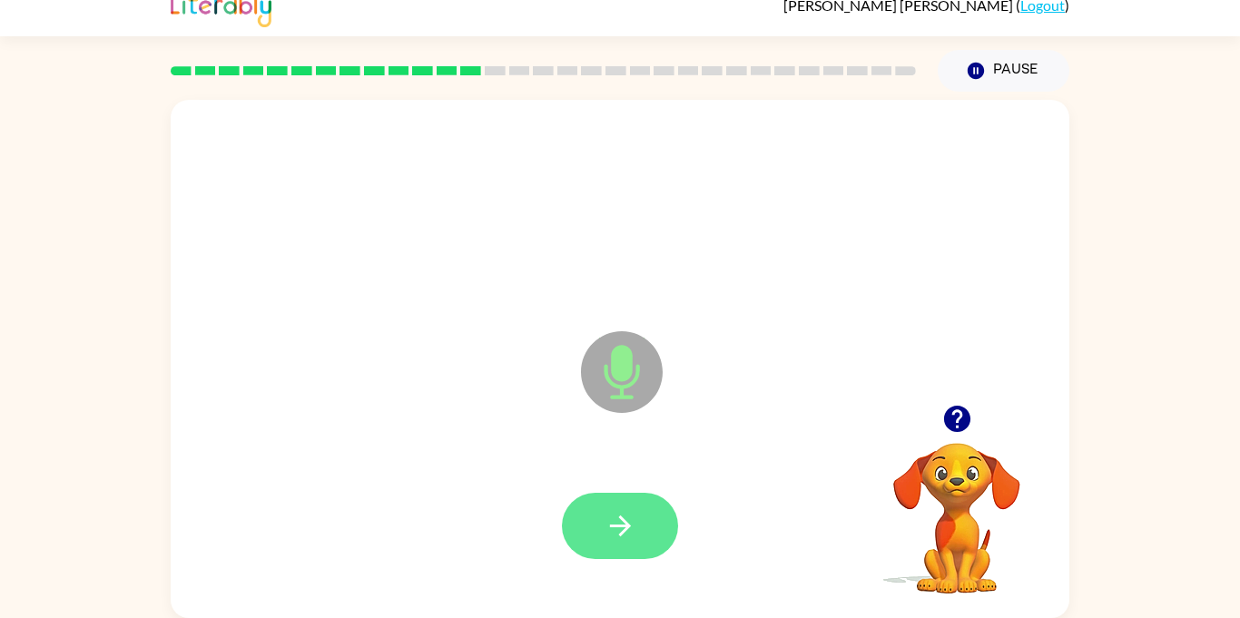
click at [630, 500] on button "button" at bounding box center [620, 526] width 116 height 66
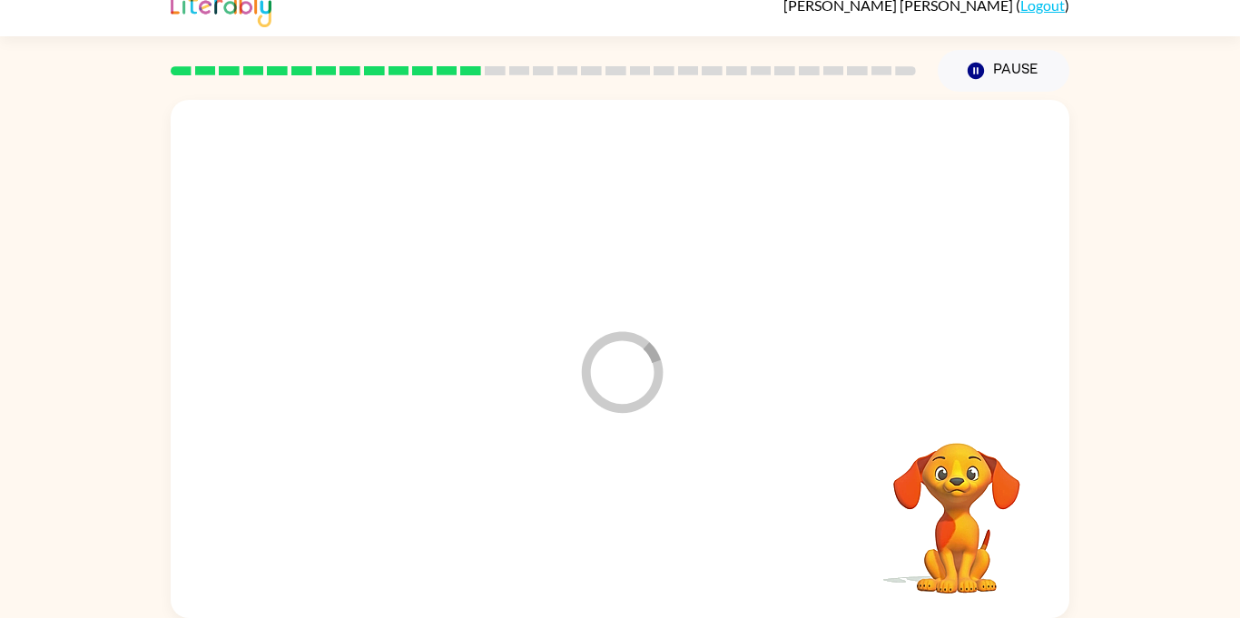
click at [630, 500] on div at bounding box center [620, 526] width 863 height 149
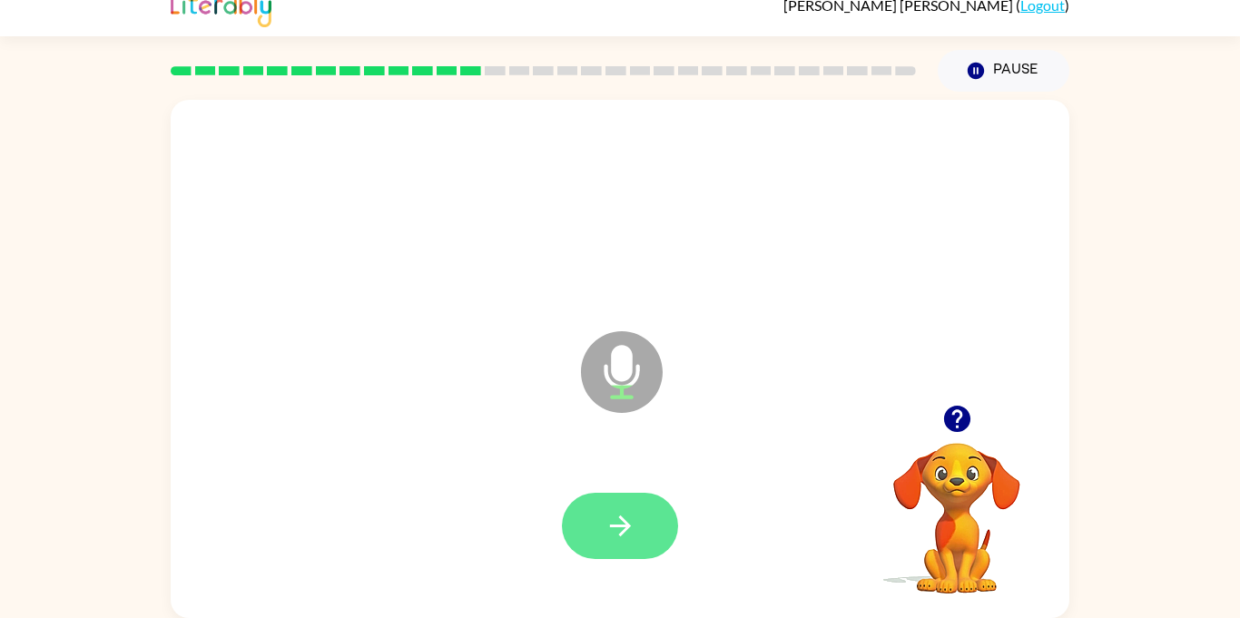
click at [644, 530] on button "button" at bounding box center [620, 526] width 116 height 66
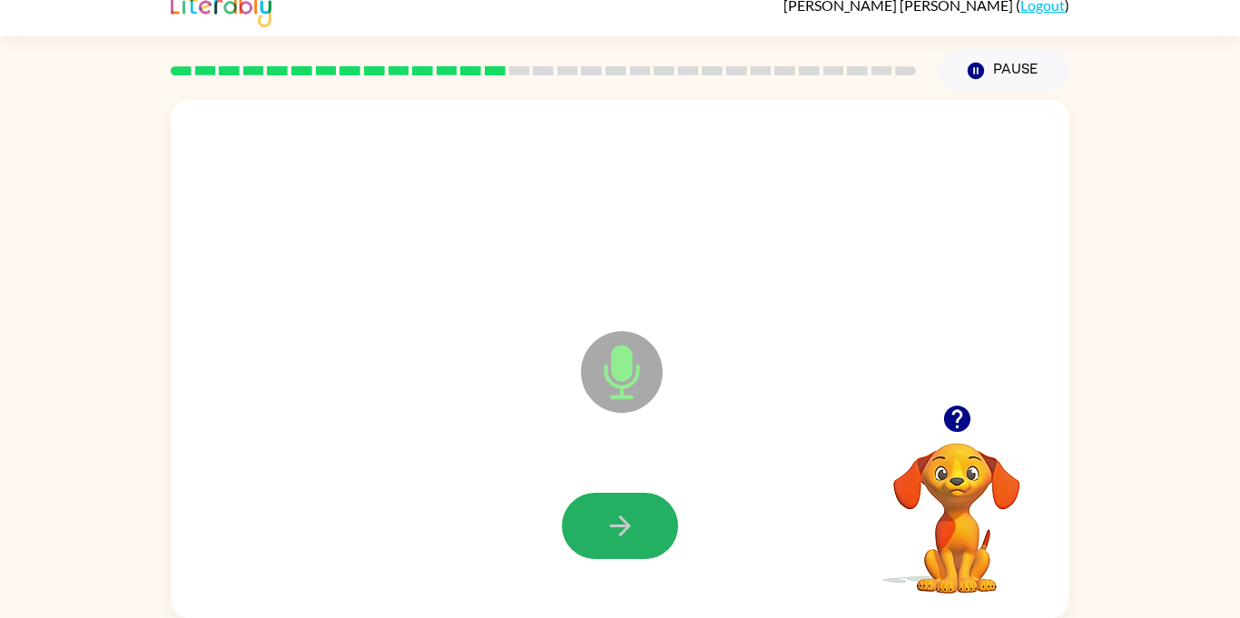
click at [644, 530] on button "button" at bounding box center [620, 526] width 116 height 66
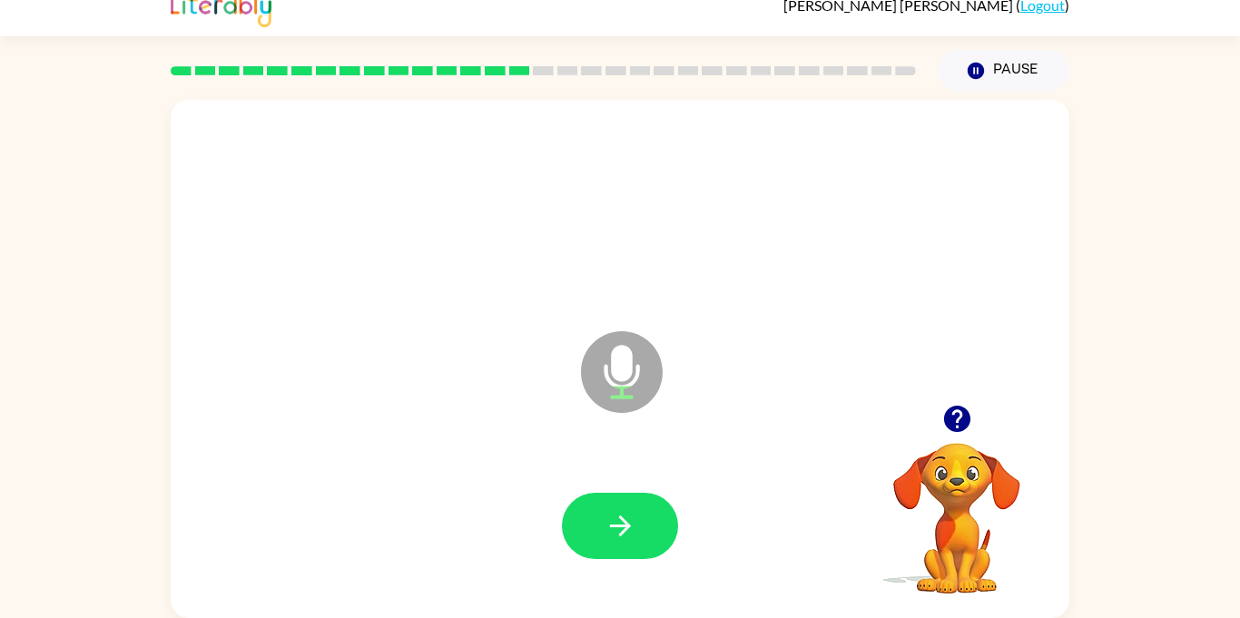
click at [644, 530] on button "button" at bounding box center [620, 526] width 116 height 66
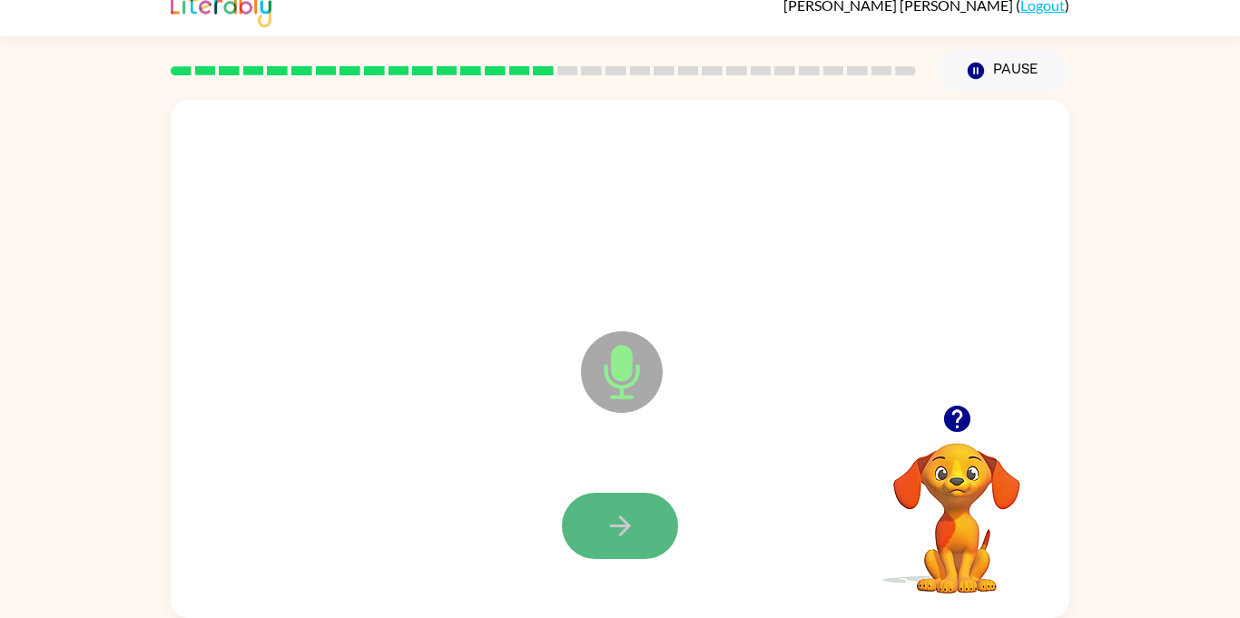
click at [644, 530] on button "button" at bounding box center [620, 526] width 116 height 66
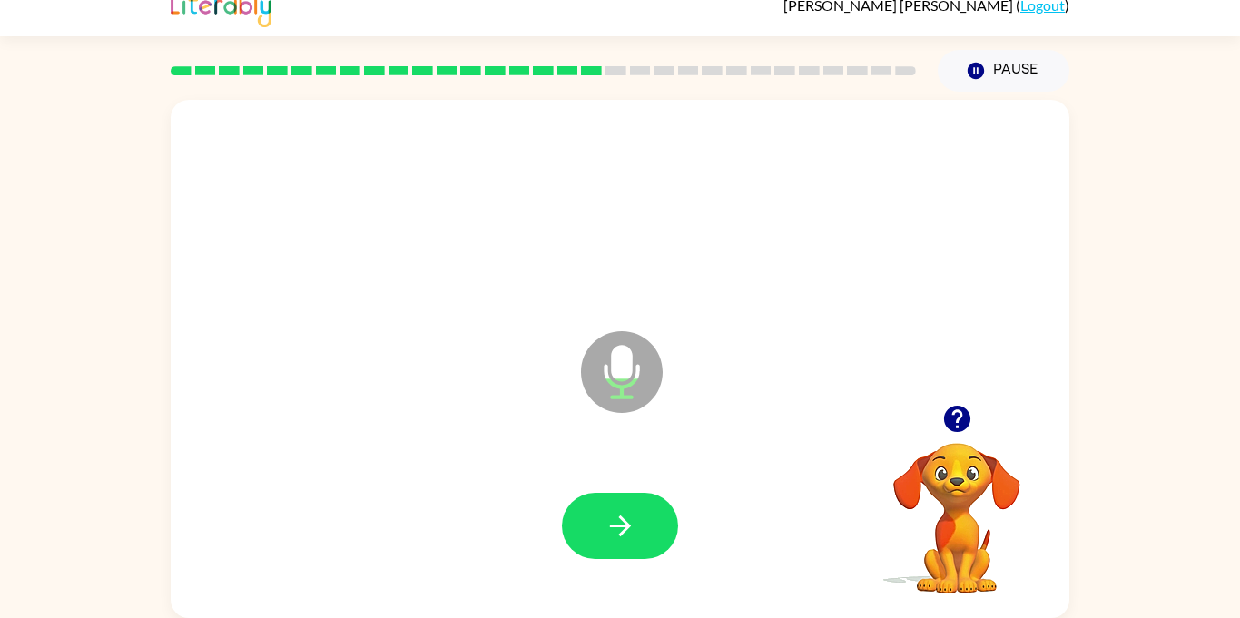
click at [644, 530] on button "button" at bounding box center [620, 526] width 116 height 66
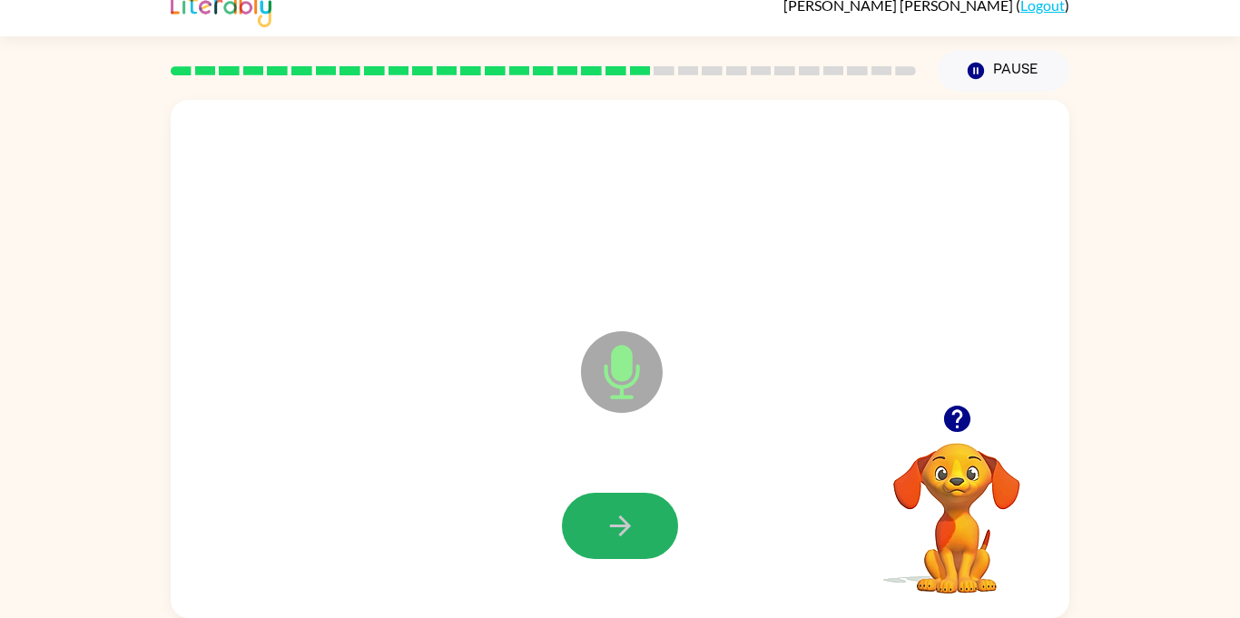
click at [644, 530] on button "button" at bounding box center [620, 526] width 116 height 66
click at [645, 530] on button "button" at bounding box center [620, 526] width 116 height 66
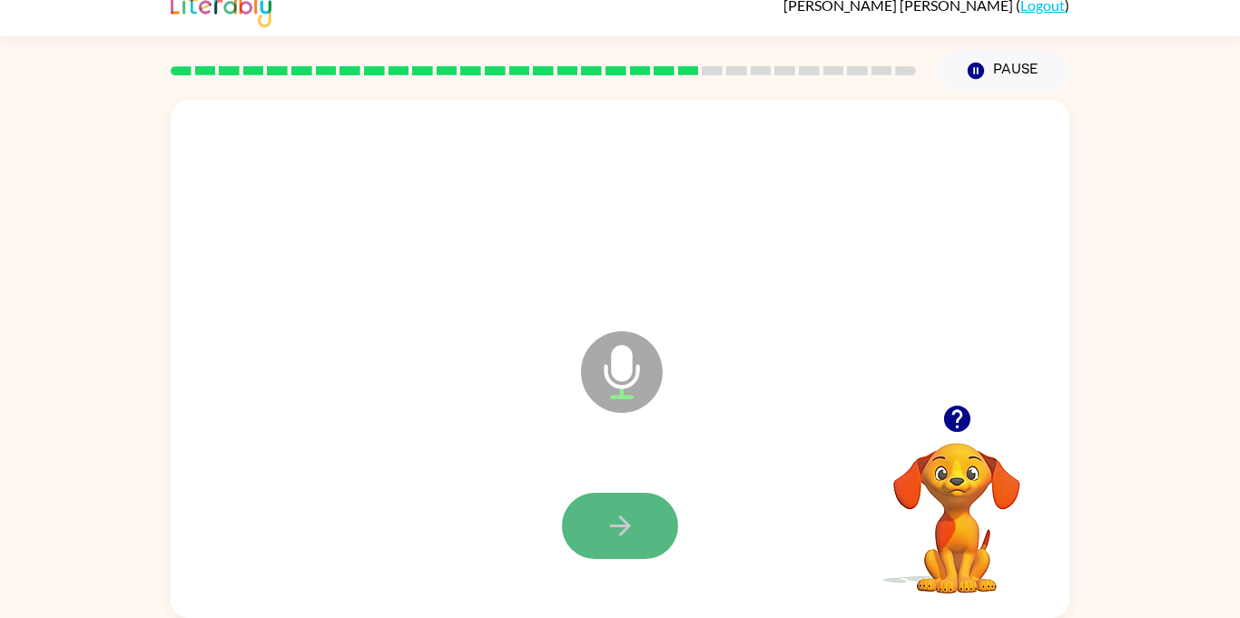
click at [645, 530] on button "button" at bounding box center [620, 526] width 116 height 66
click at [646, 532] on button "button" at bounding box center [620, 526] width 116 height 66
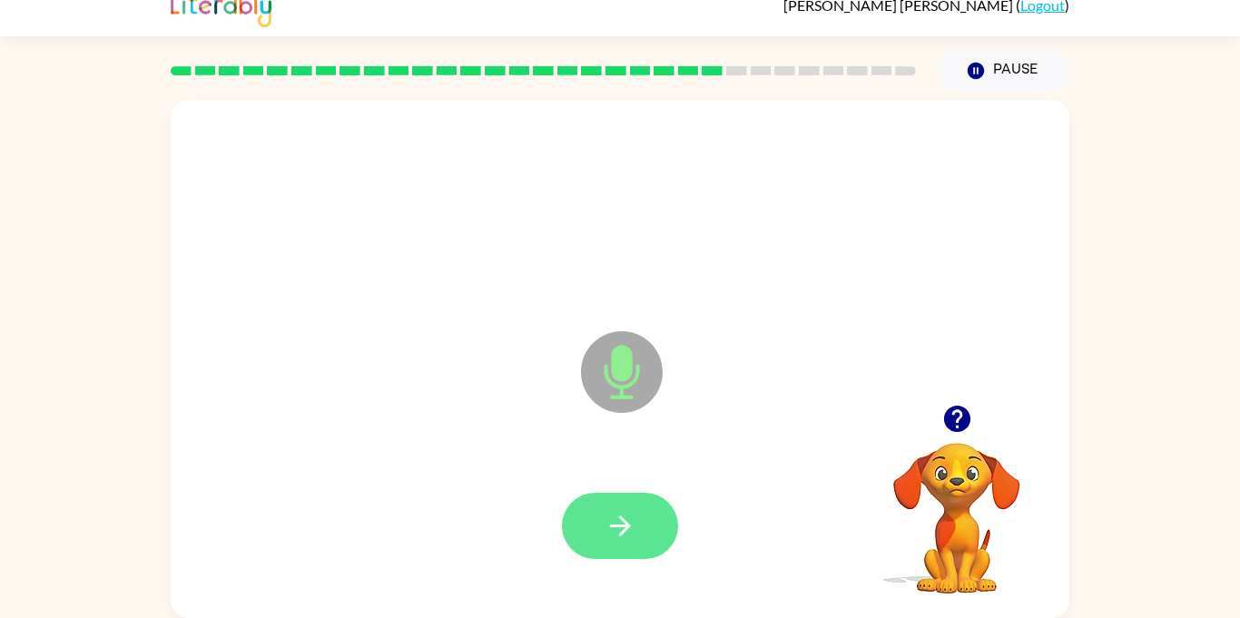
click at [647, 535] on button "button" at bounding box center [620, 526] width 116 height 66
click at [652, 539] on button "button" at bounding box center [620, 526] width 116 height 66
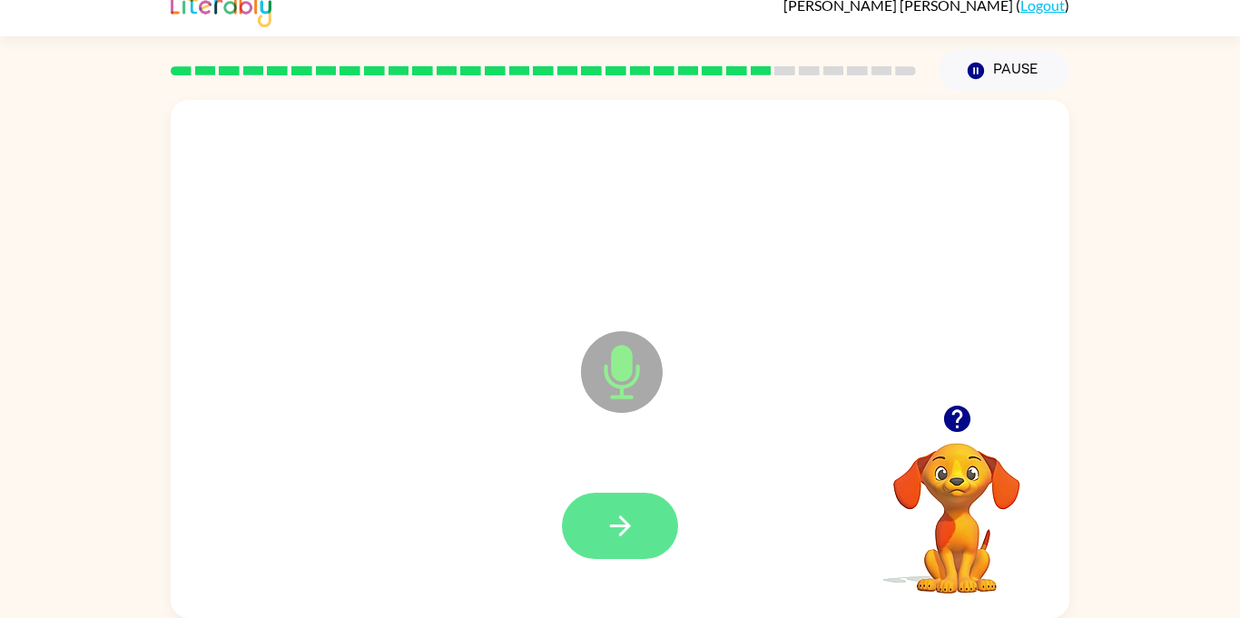
click at [656, 542] on button "button" at bounding box center [620, 526] width 116 height 66
click at [659, 545] on button "button" at bounding box center [620, 526] width 116 height 66
click at [661, 547] on button "button" at bounding box center [620, 526] width 116 height 66
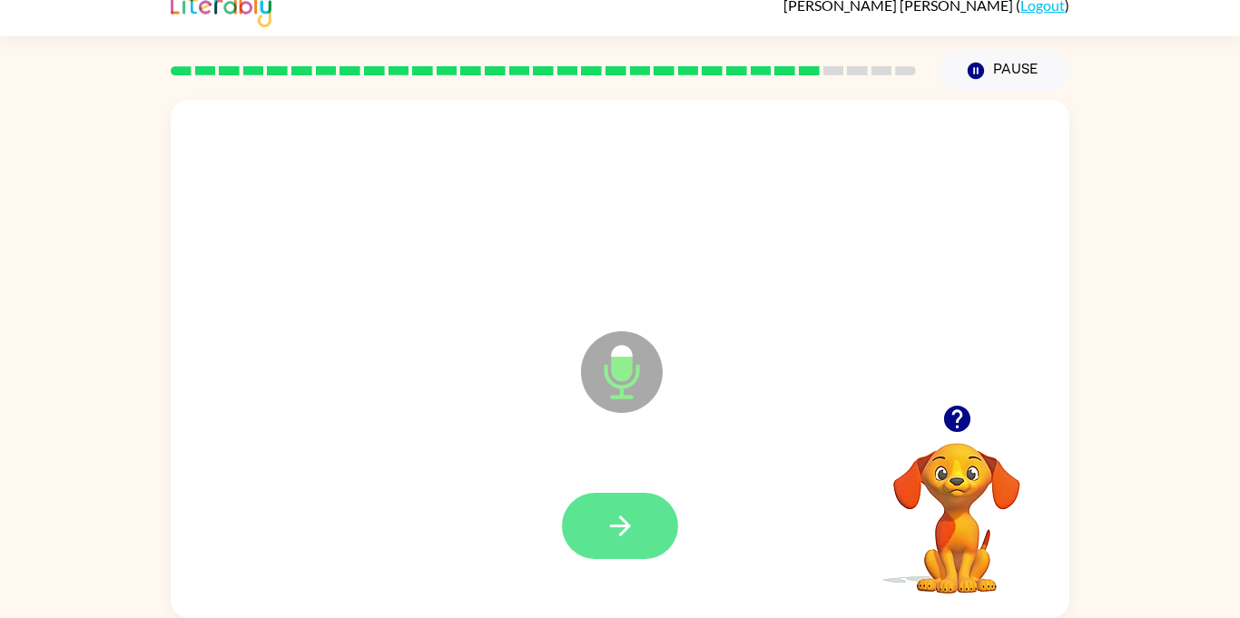
click at [626, 524] on icon "button" at bounding box center [619, 526] width 21 height 21
click at [630, 526] on icon "button" at bounding box center [619, 526] width 21 height 21
click at [631, 530] on icon "button" at bounding box center [621, 526] width 32 height 32
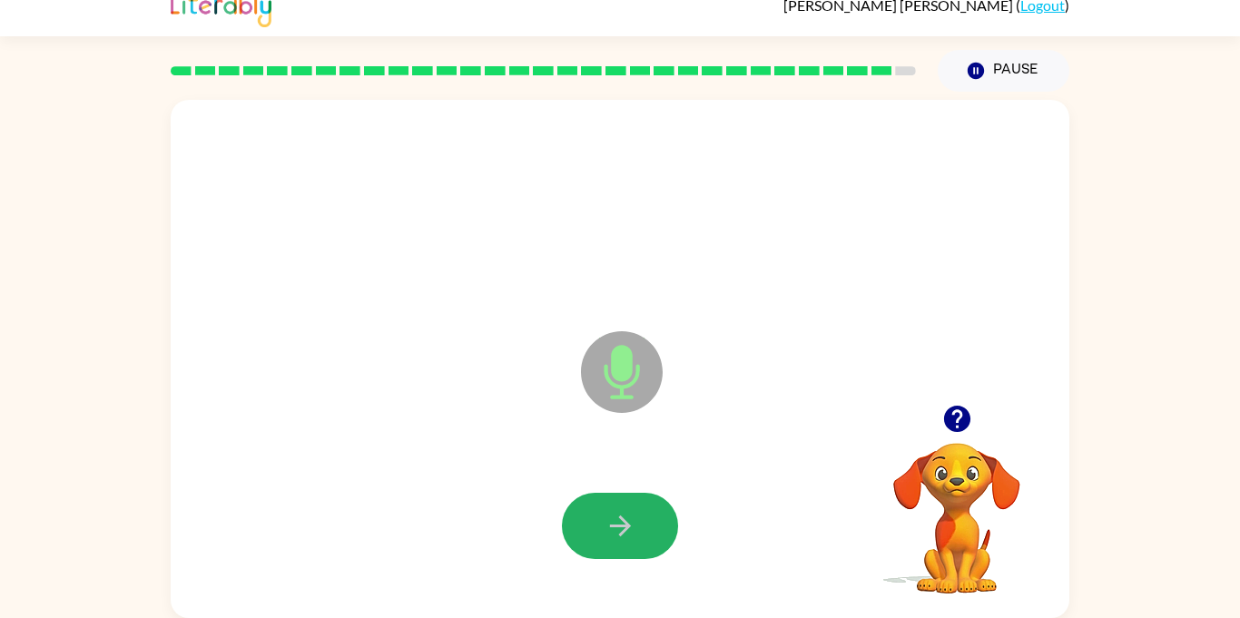
click at [631, 530] on icon "button" at bounding box center [621, 526] width 32 height 32
click at [632, 531] on icon "button" at bounding box center [621, 526] width 32 height 32
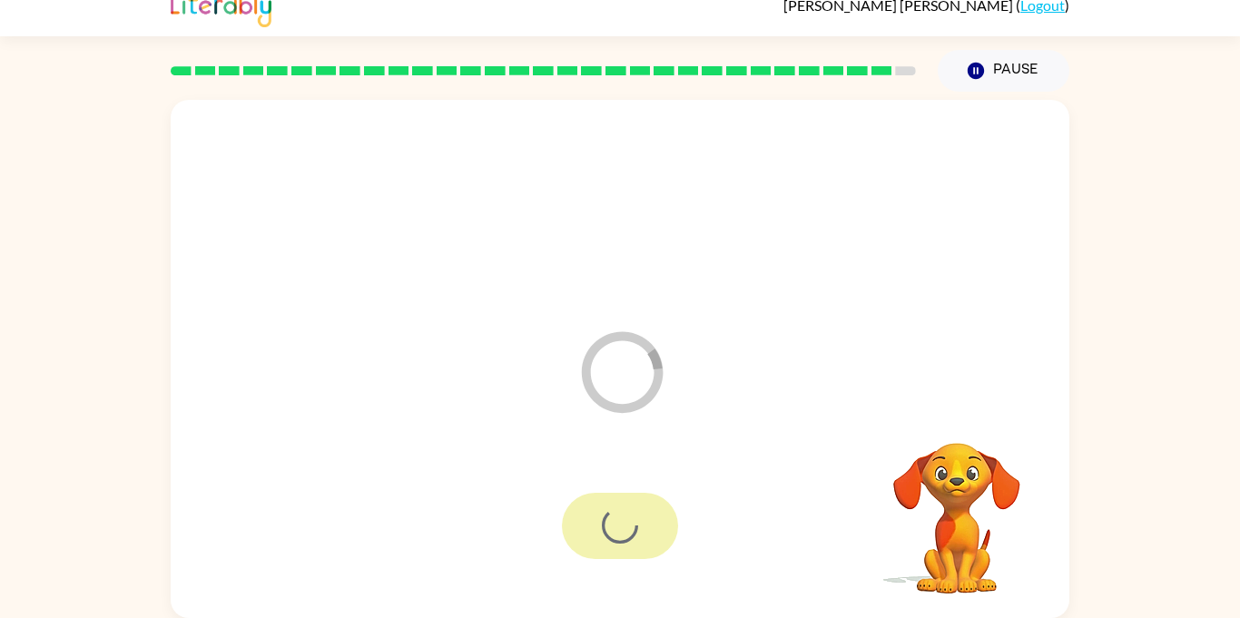
scroll to position [0, 0]
